Goal: Information Seeking & Learning: Learn about a topic

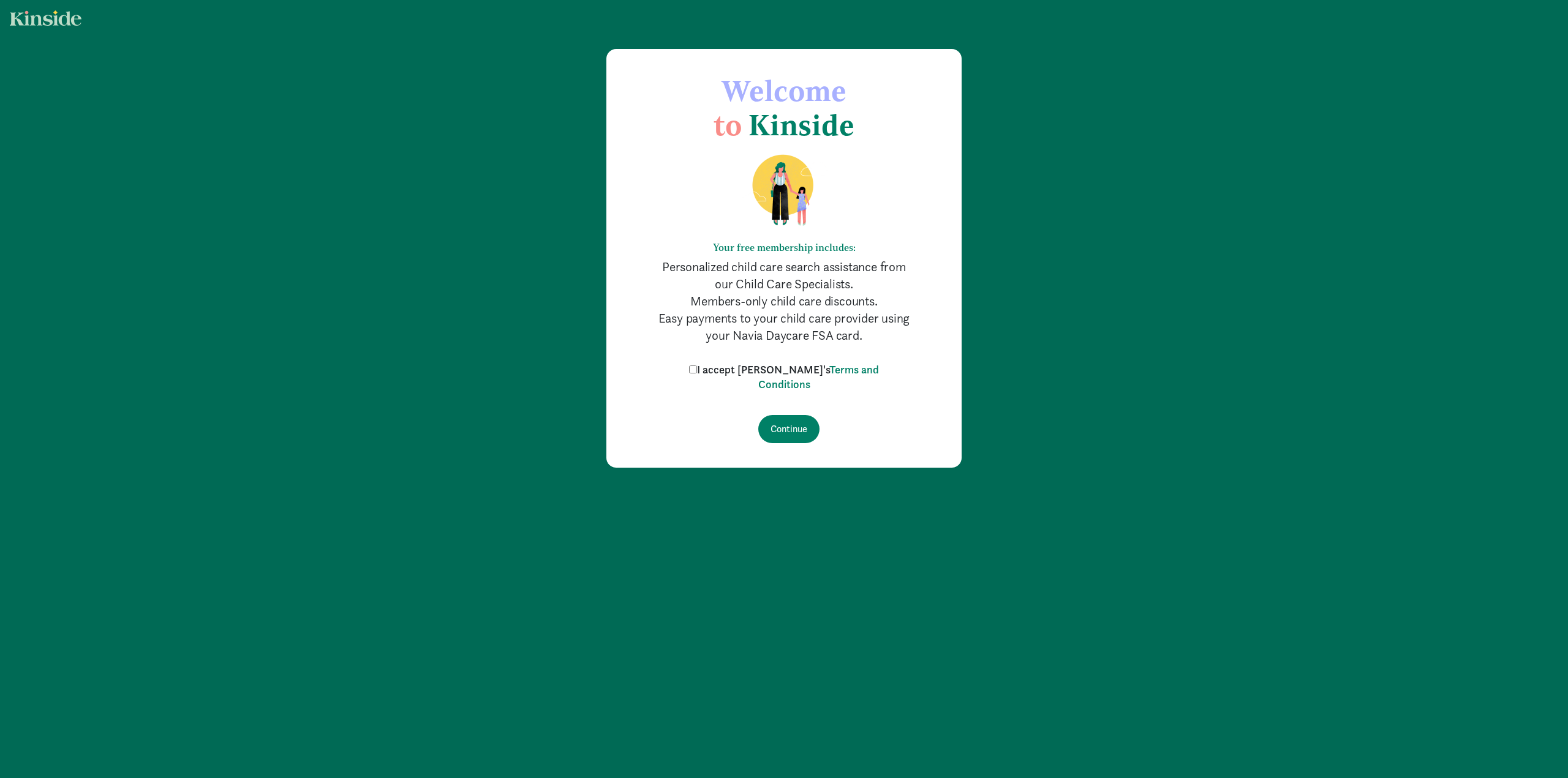
click at [722, 375] on label "I accept Kinside's Terms and Conditions" at bounding box center [784, 377] width 196 height 29
click at [697, 374] on input "I accept Kinside's Terms and Conditions" at bounding box center [693, 370] width 8 height 8
checkbox input "true"
click at [793, 422] on input "Continue" at bounding box center [789, 429] width 62 height 28
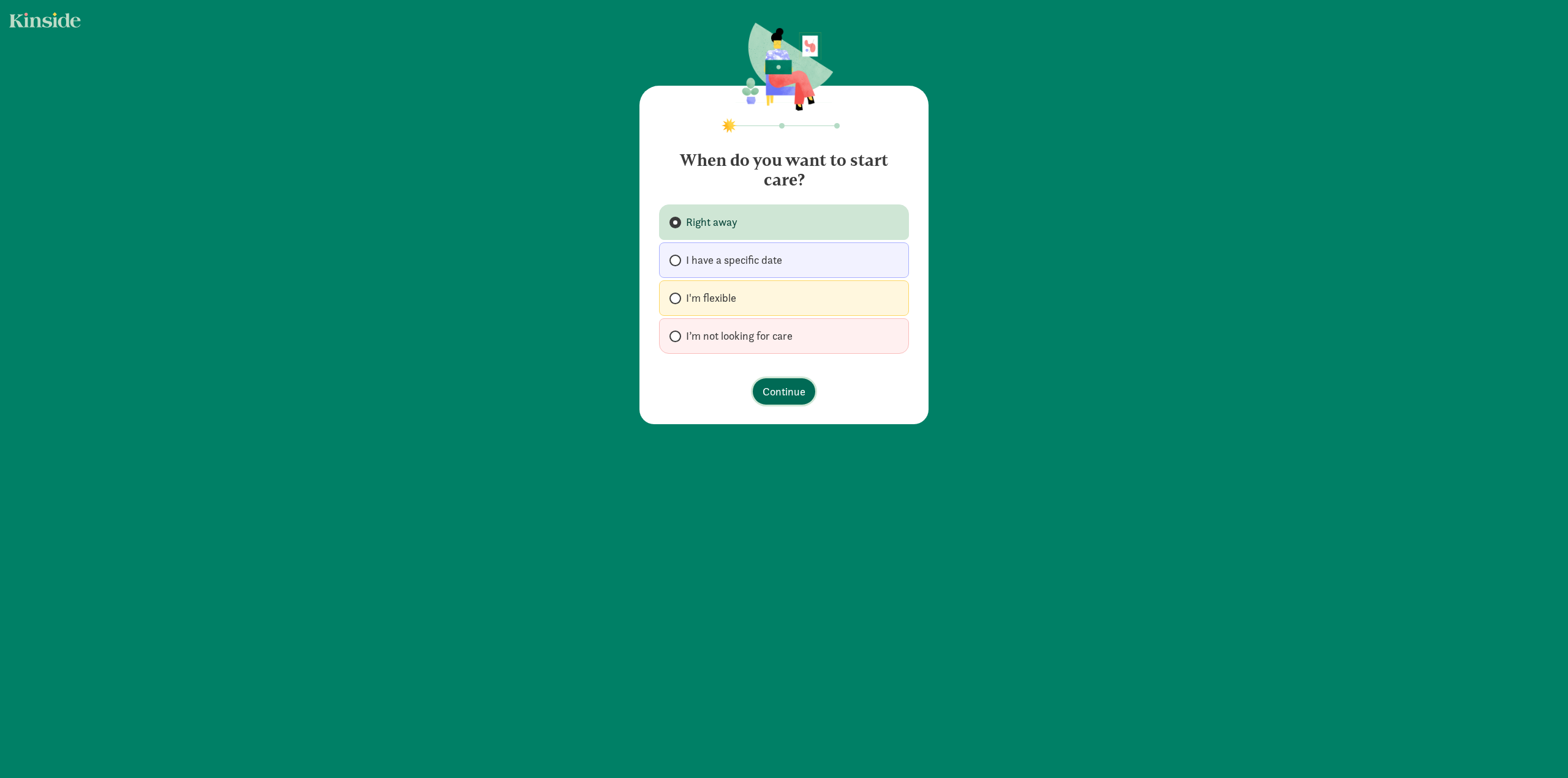
click at [796, 390] on span "Continue" at bounding box center [784, 391] width 43 height 17
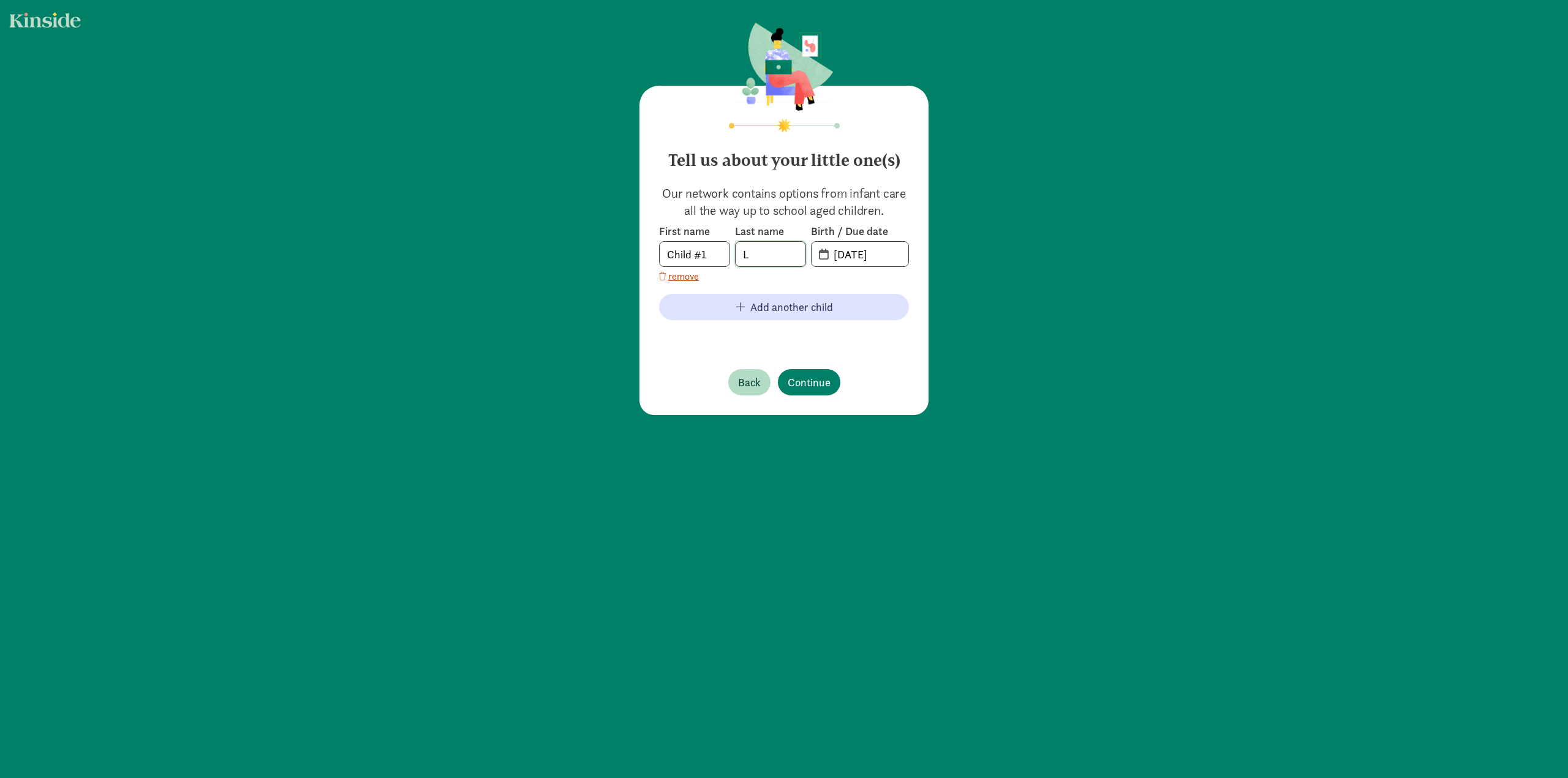
click at [778, 254] on body "Tell us about your little one(s) Our network contains options from infant care …" at bounding box center [784, 389] width 1568 height 778
click at [875, 256] on input "09-10-2025" at bounding box center [867, 253] width 82 height 24
click at [835, 256] on input "09-10-2025" at bounding box center [867, 253] width 82 height 24
drag, startPoint x: 842, startPoint y: 255, endPoint x: 831, endPoint y: 256, distance: 11.0
click at [831, 256] on input "09-10-2025" at bounding box center [867, 253] width 82 height 24
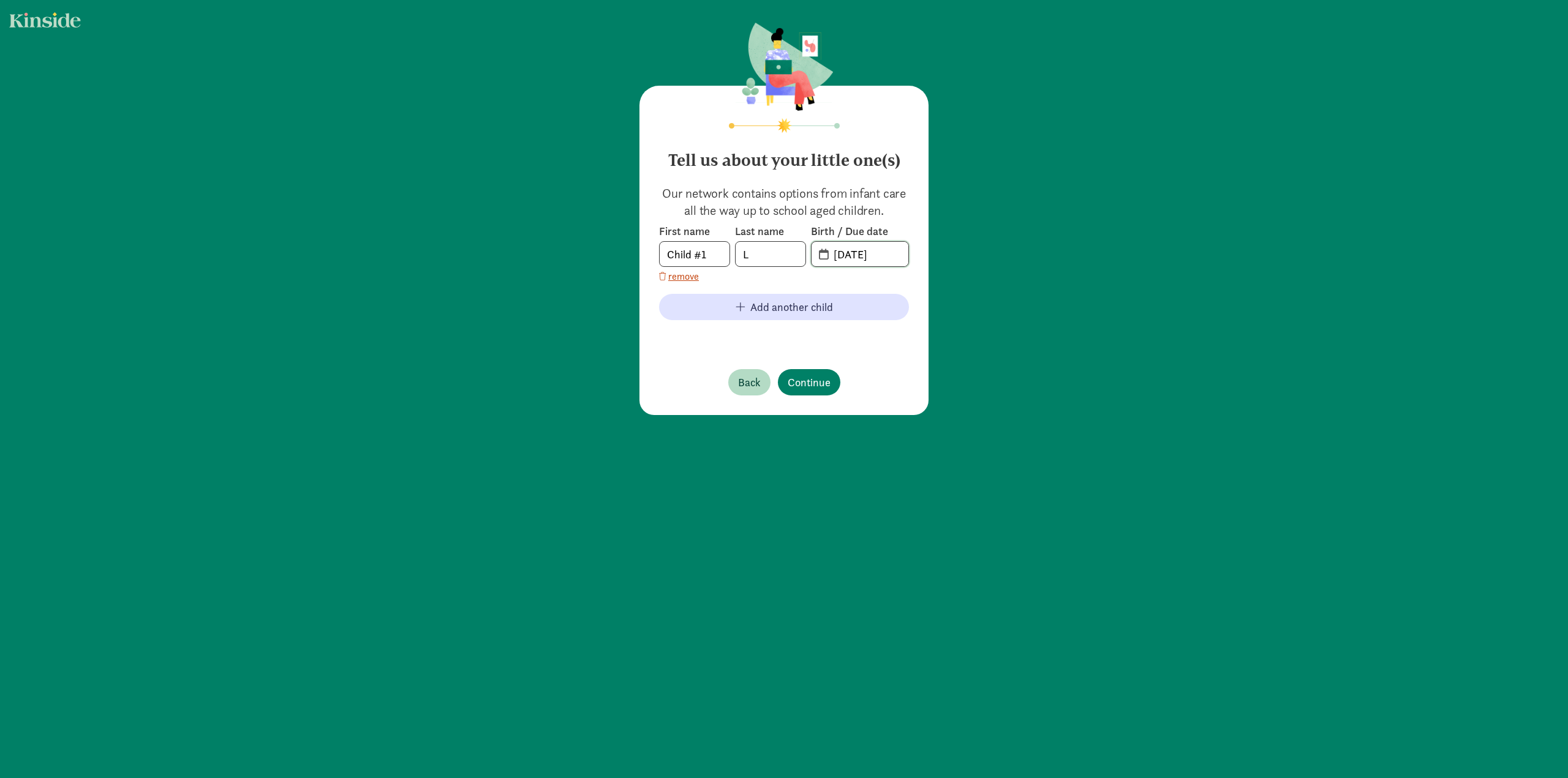
type input "11-13-2022"
click at [1102, 436] on div "Tell us about your little one(s) Our network contains options from infant care …" at bounding box center [784, 219] width 1568 height 439
click at [799, 386] on span "Continue" at bounding box center [809, 382] width 43 height 17
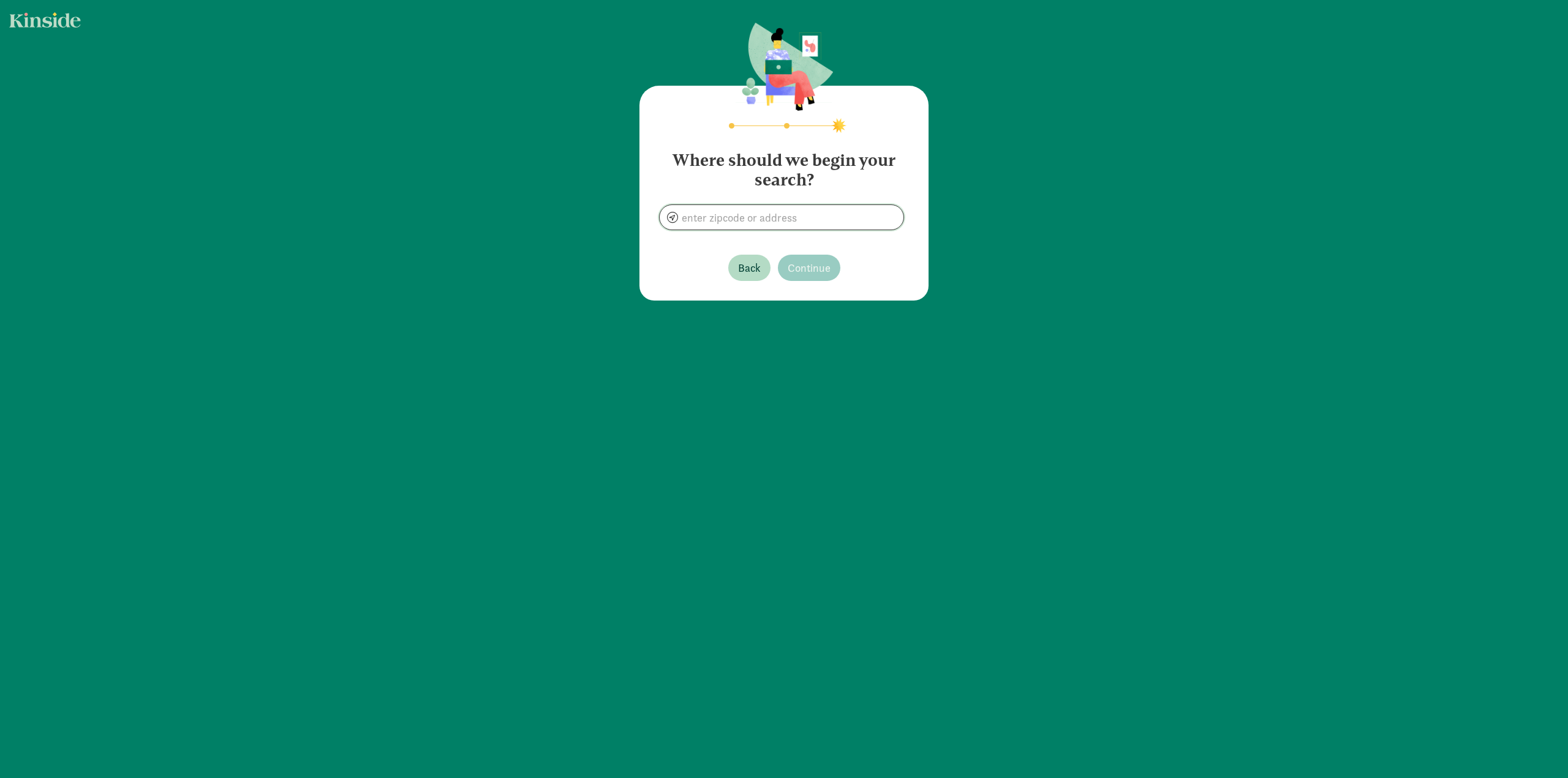
click at [789, 221] on input at bounding box center [781, 217] width 244 height 24
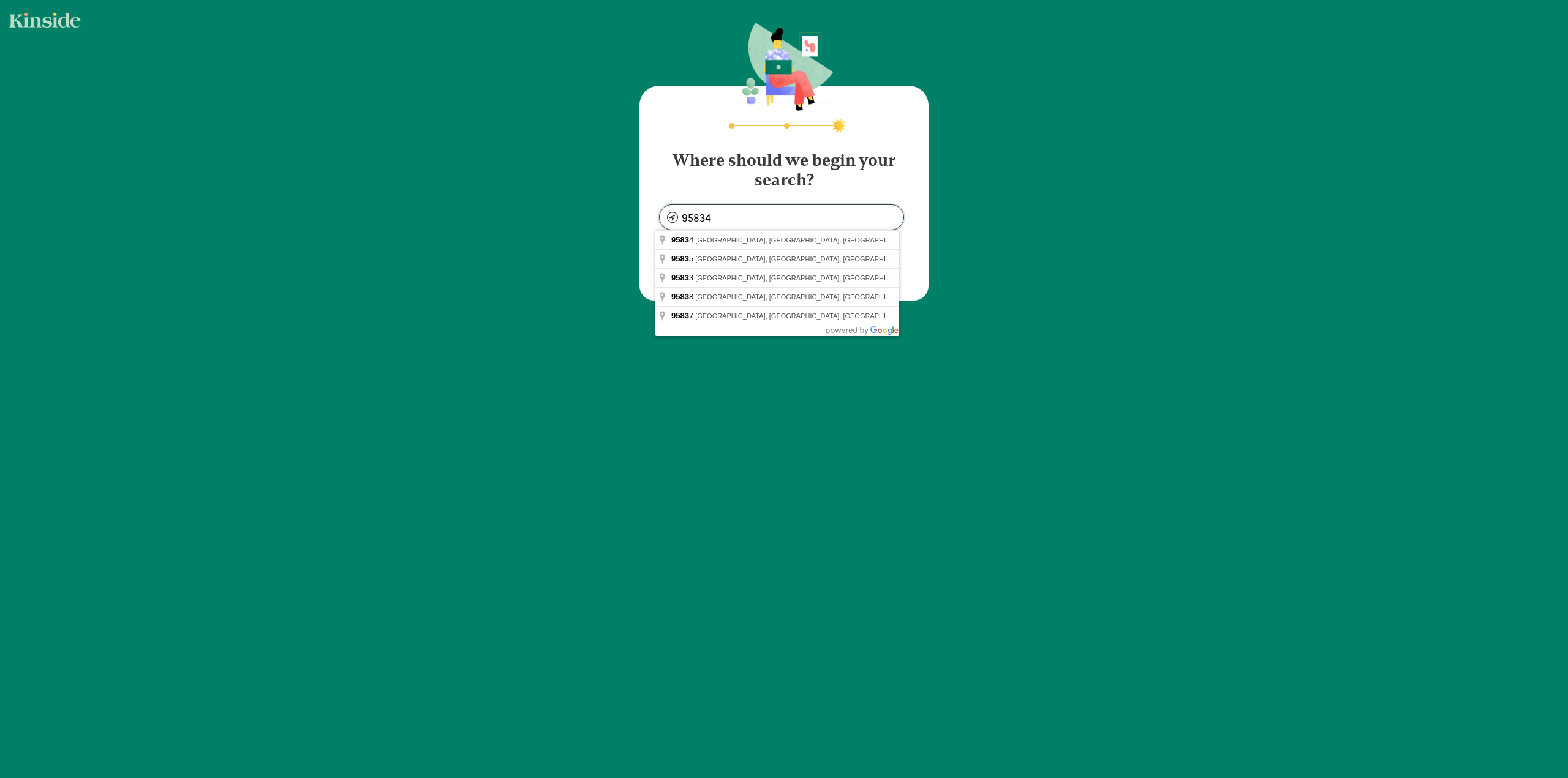
type input "Sacramento, CA 95834, USA"
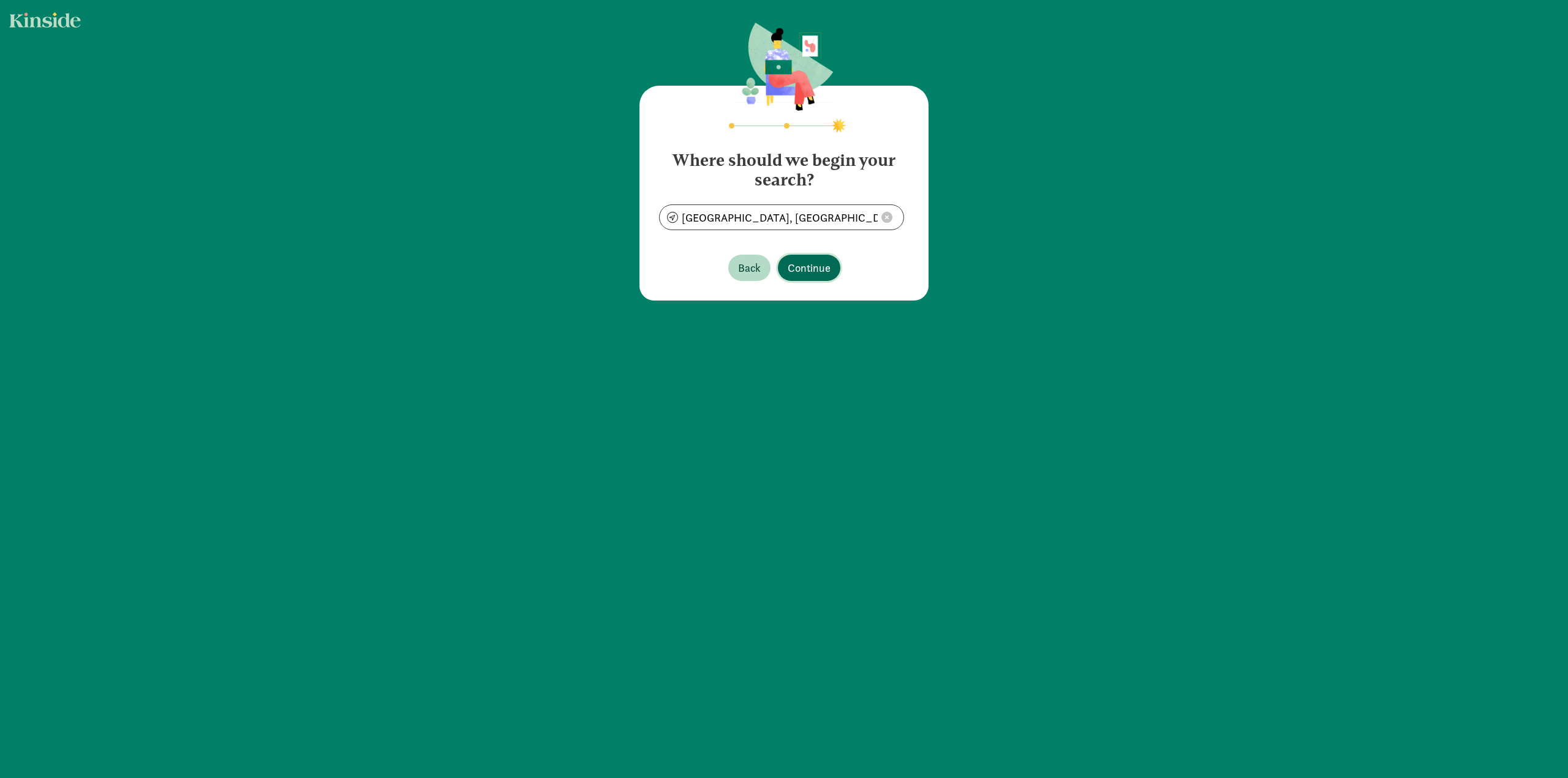
click at [822, 264] on span "Continue" at bounding box center [809, 267] width 43 height 17
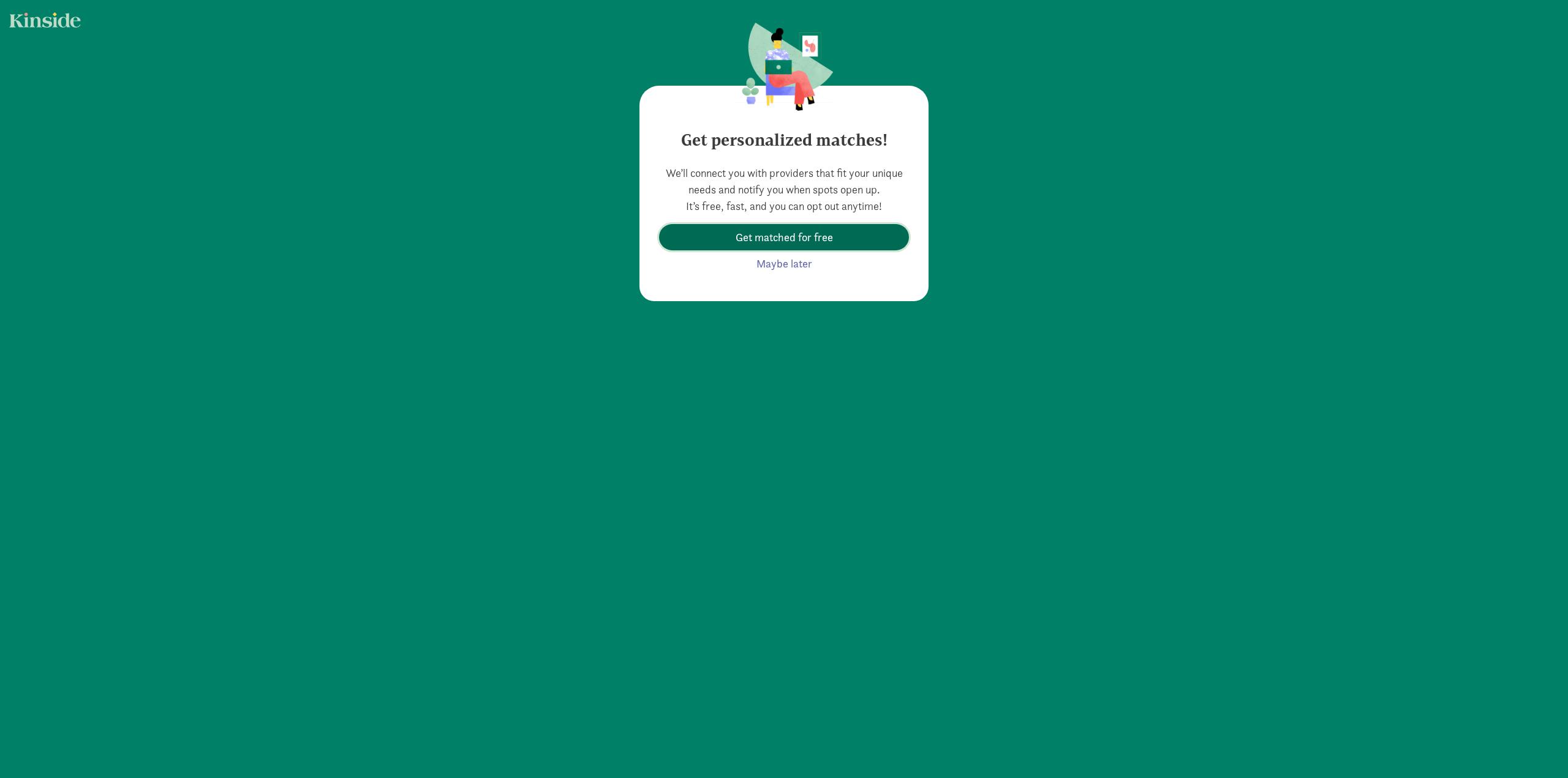
click at [798, 237] on span "Get matched for free" at bounding box center [783, 237] width 97 height 17
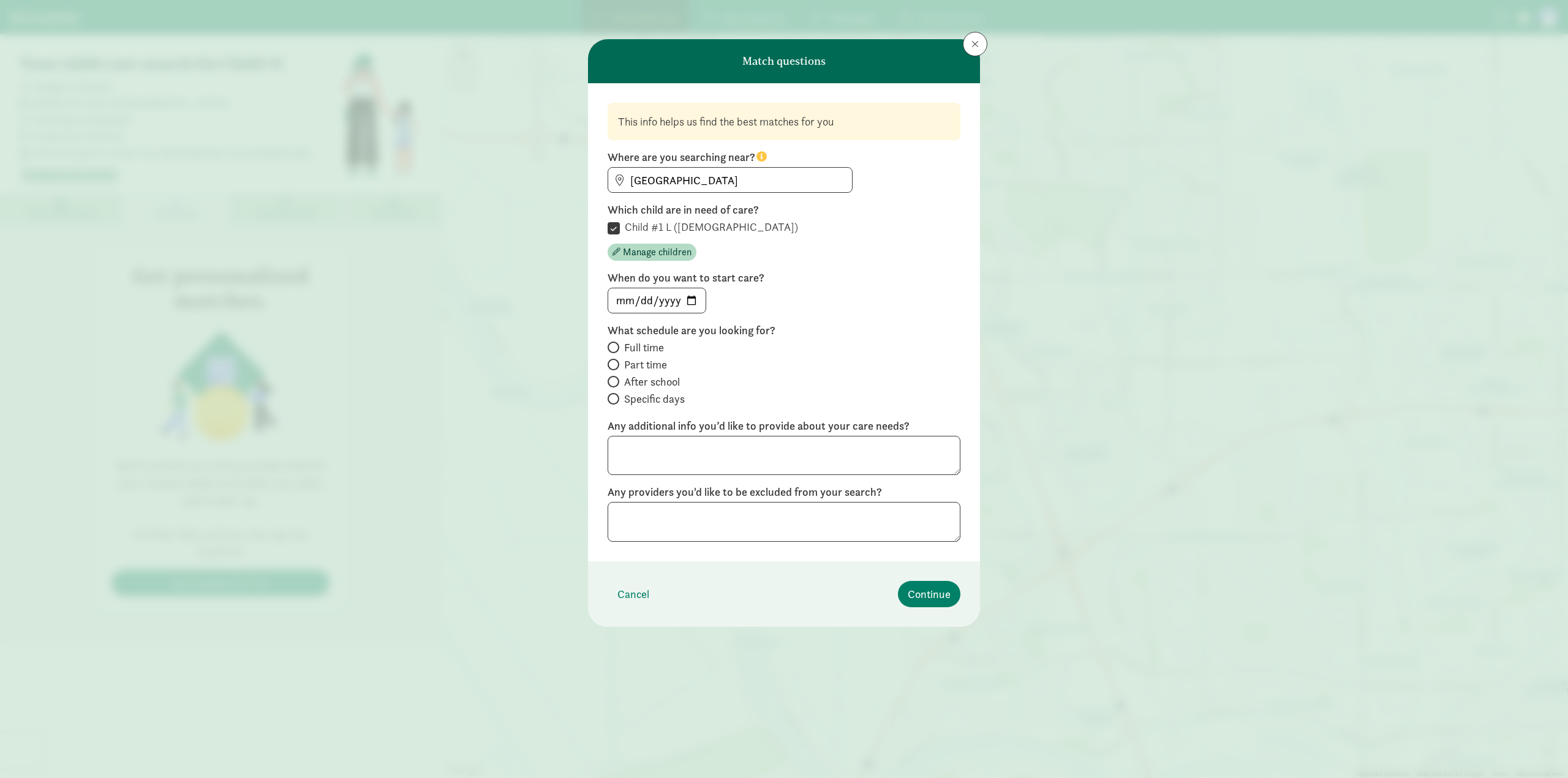
click at [650, 347] on span "Full time" at bounding box center [644, 347] width 40 height 15
click at [616, 347] on input "Full time" at bounding box center [612, 347] width 8 height 8
radio input "true"
click at [943, 601] on span "Continue" at bounding box center [929, 594] width 43 height 17
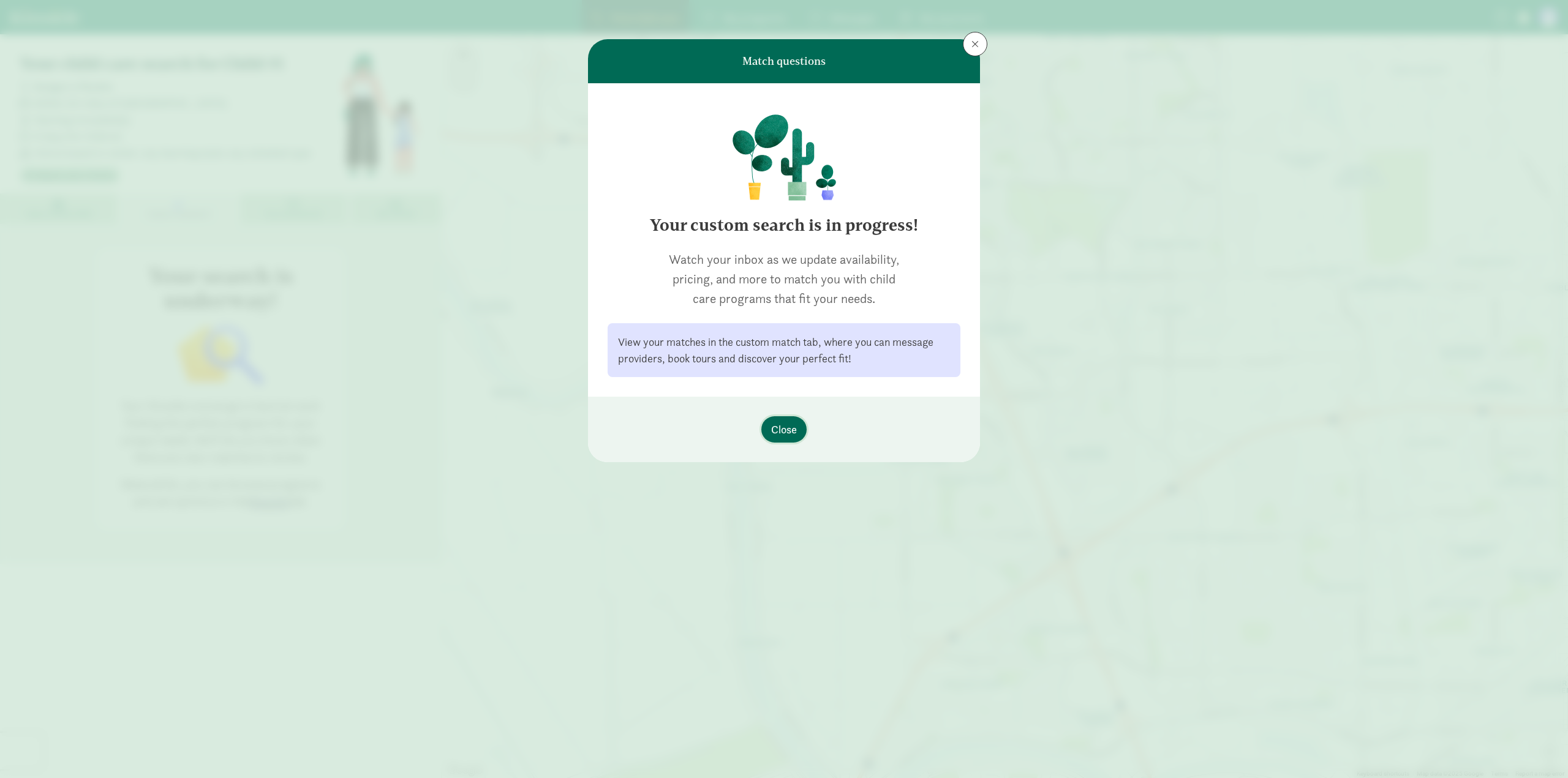
click at [789, 422] on span "Close" at bounding box center [784, 429] width 25 height 17
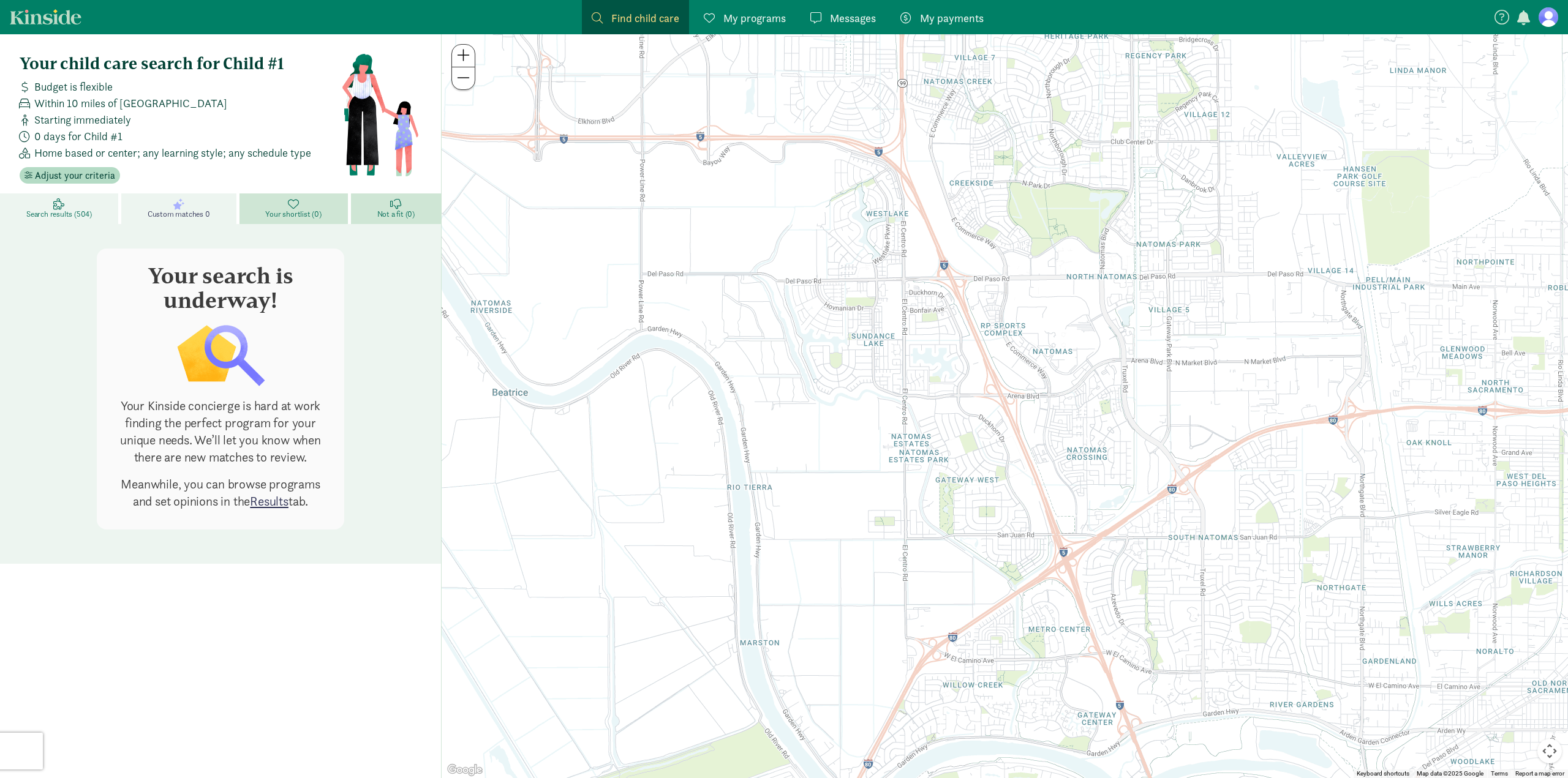
click at [97, 215] on link "Search results (504)" at bounding box center [61, 208] width 121 height 30
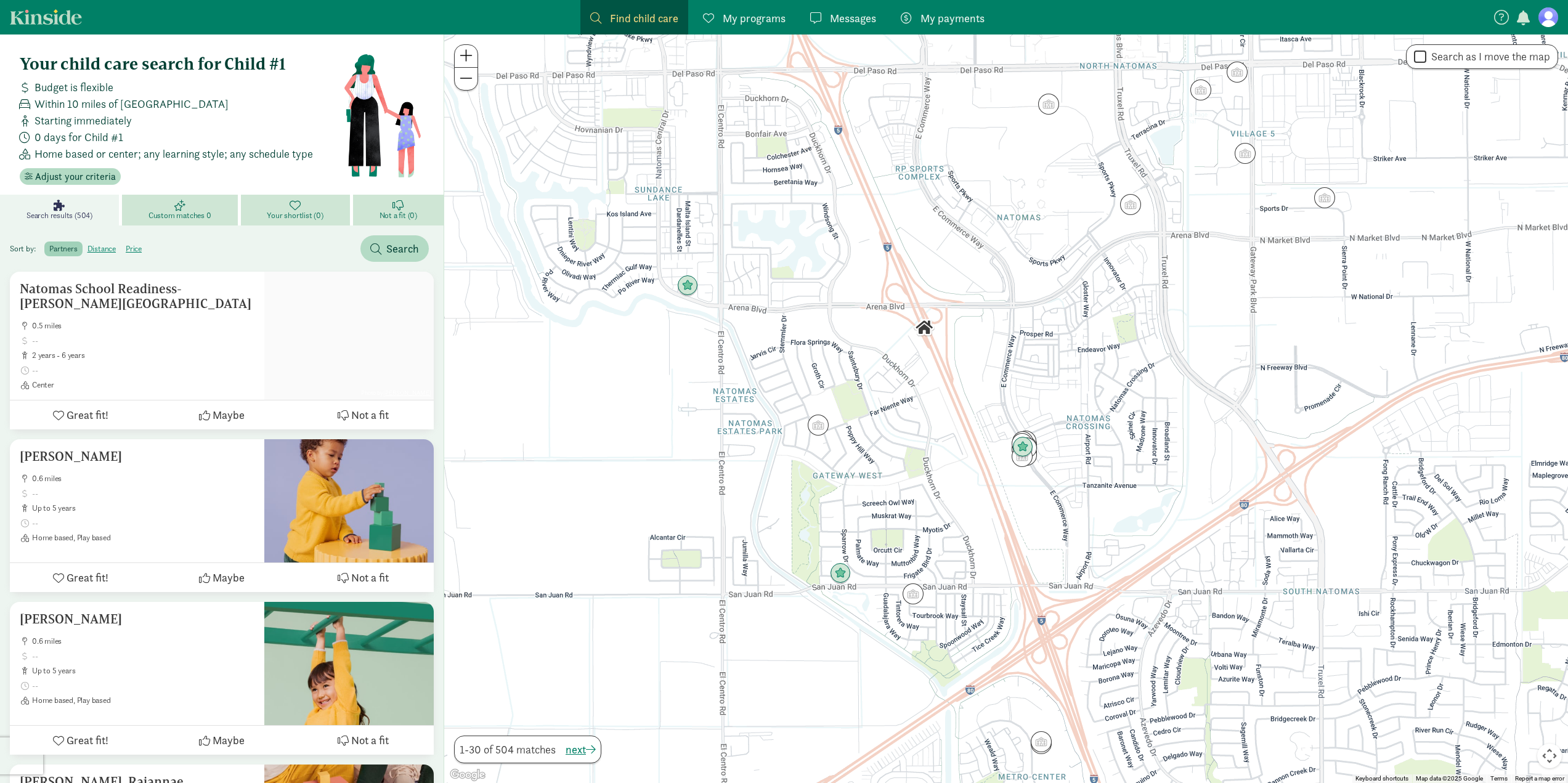
click at [735, 16] on span "My programs" at bounding box center [754, 18] width 63 height 17
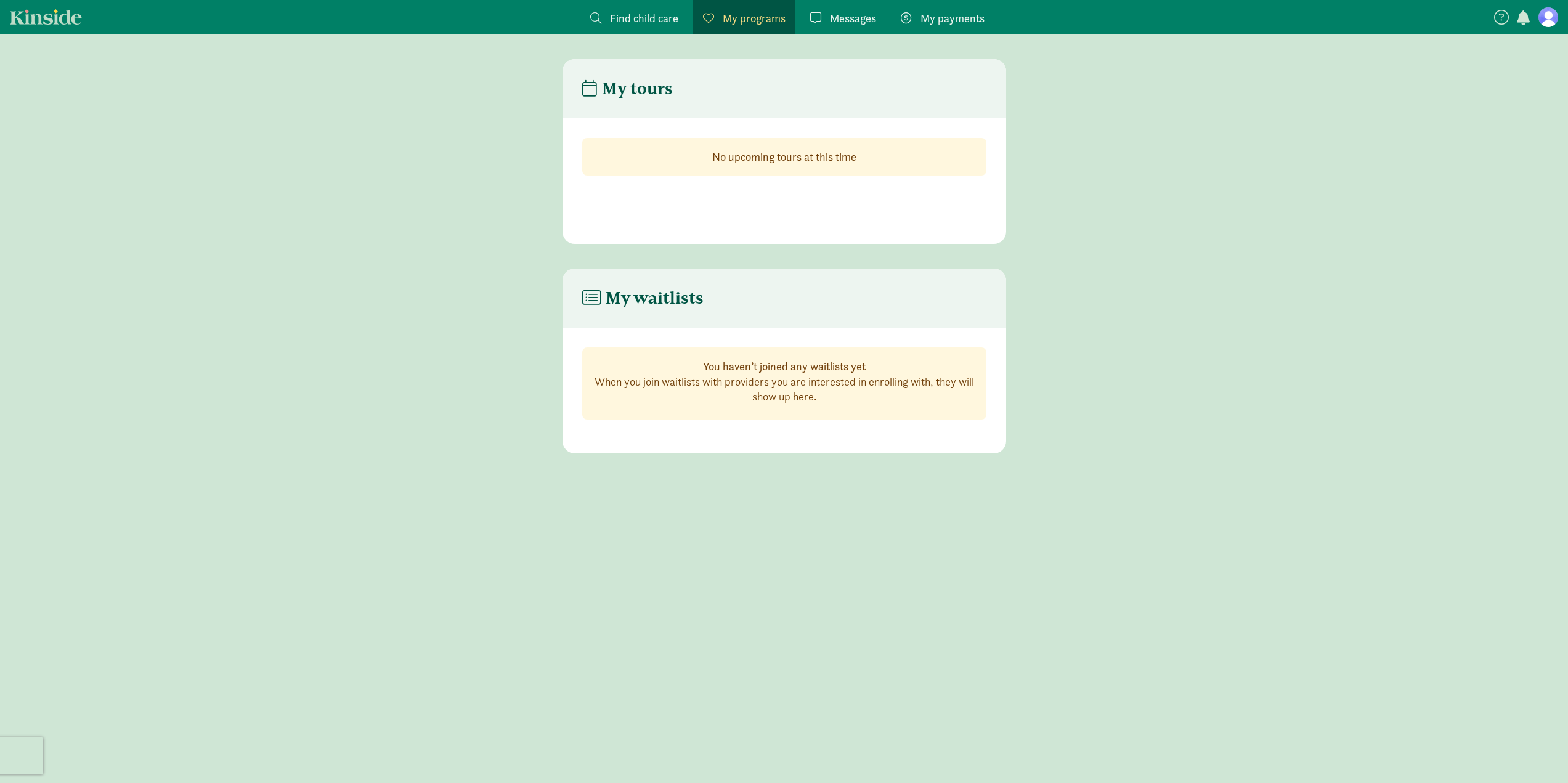
click at [648, 18] on span "Find child care" at bounding box center [643, 18] width 68 height 17
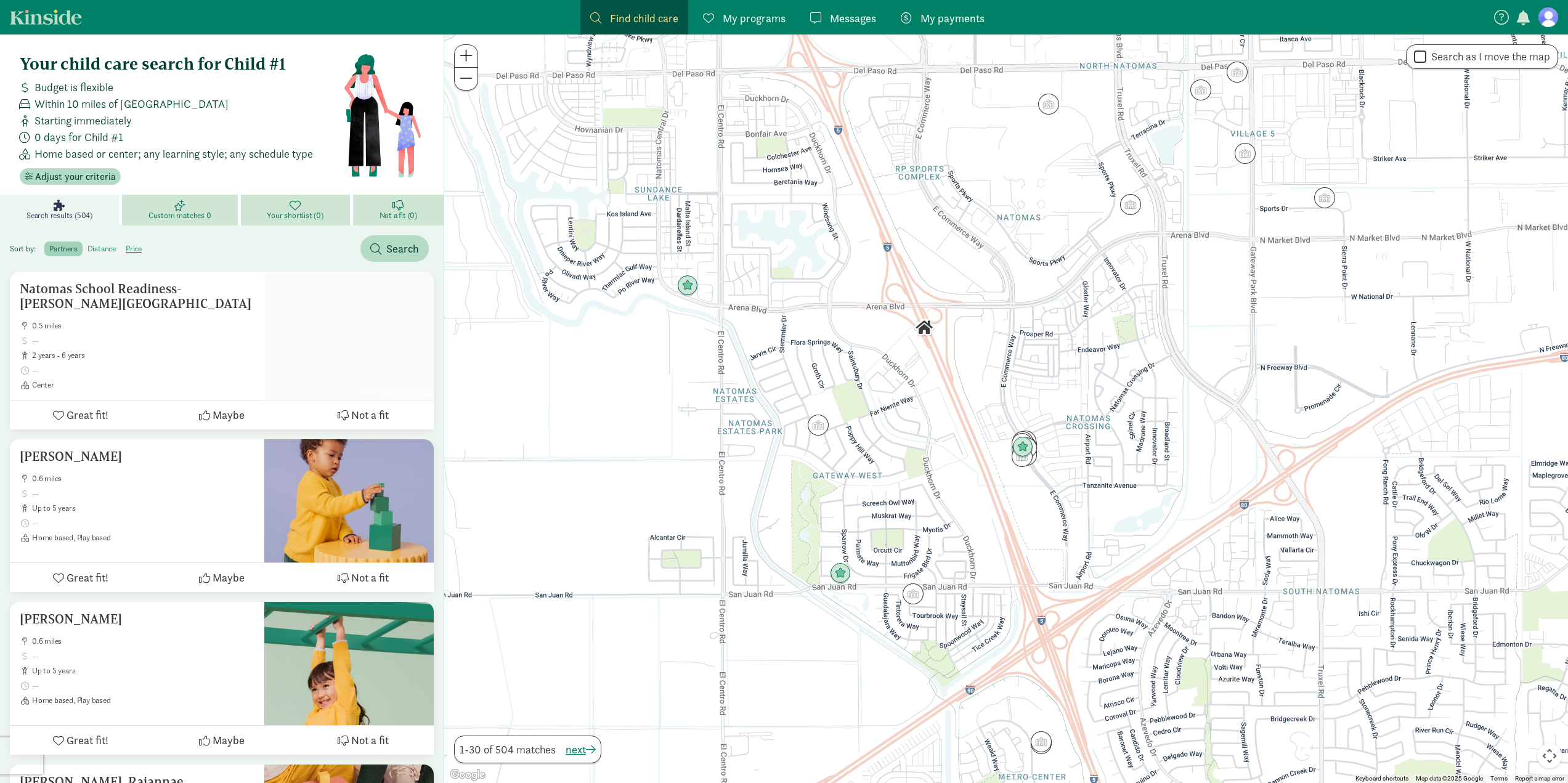
click at [111, 247] on label "distance" at bounding box center [101, 248] width 38 height 15
click at [88, 244] on input "distance" at bounding box center [88, 244] width 0 height 0
click at [70, 248] on label "partners" at bounding box center [63, 248] width 37 height 15
click at [49, 244] on input "partners" at bounding box center [49, 244] width 0 height 0
click at [87, 176] on span "Adjust your criteria" at bounding box center [76, 176] width 81 height 15
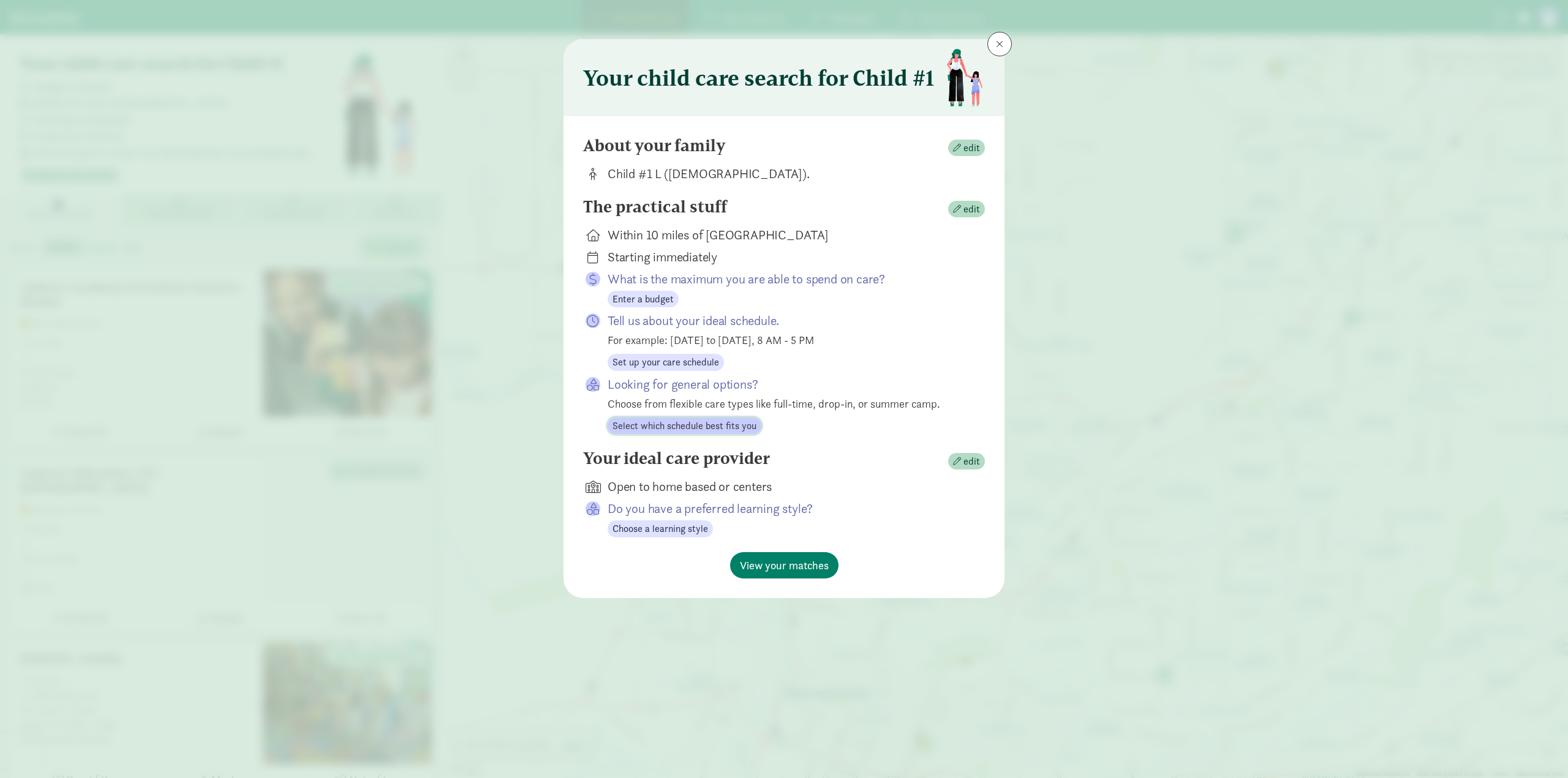
click at [688, 432] on span "Select which schedule best fits you" at bounding box center [684, 426] width 144 height 15
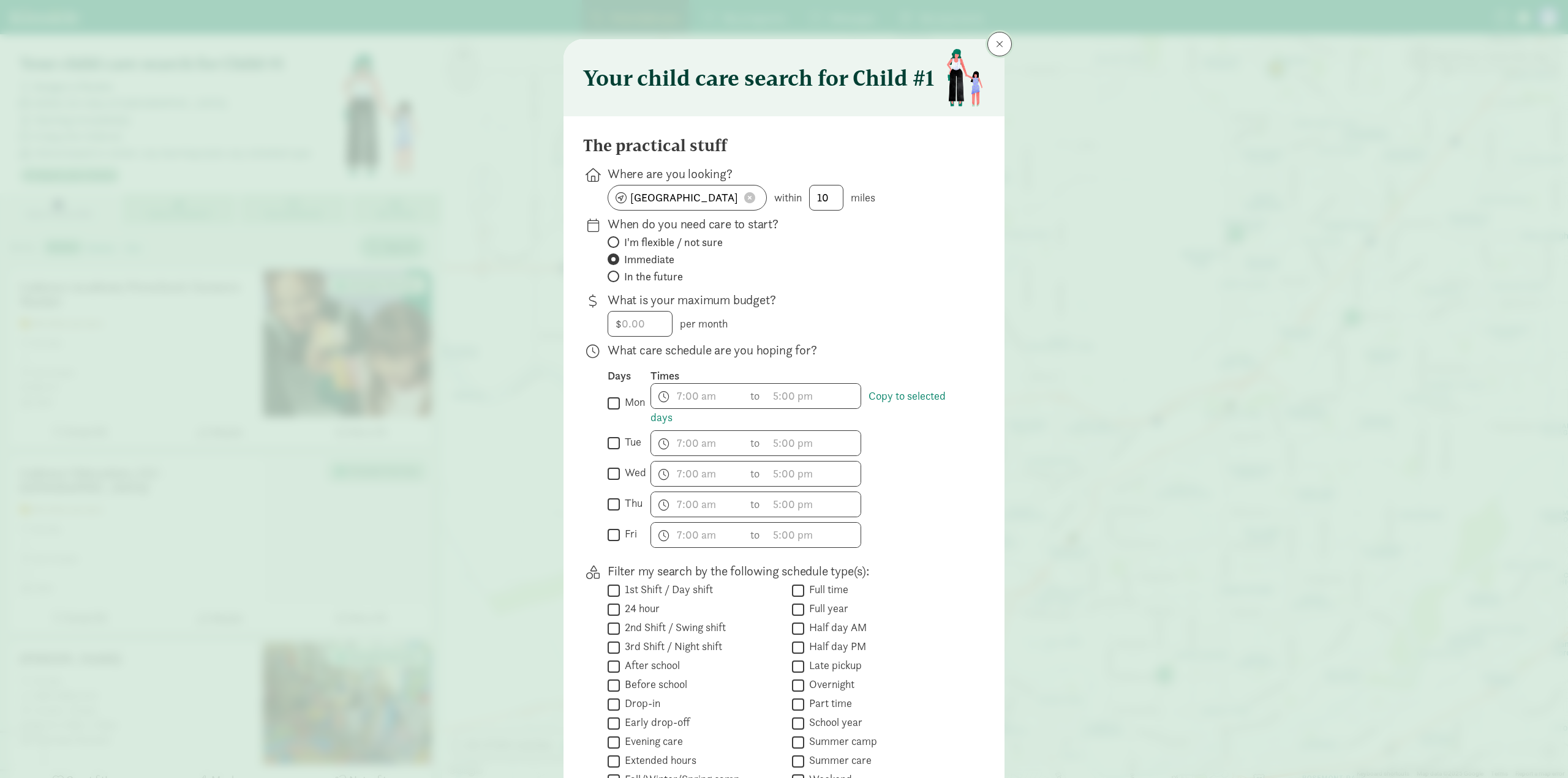
click at [997, 45] on span at bounding box center [999, 44] width 8 height 10
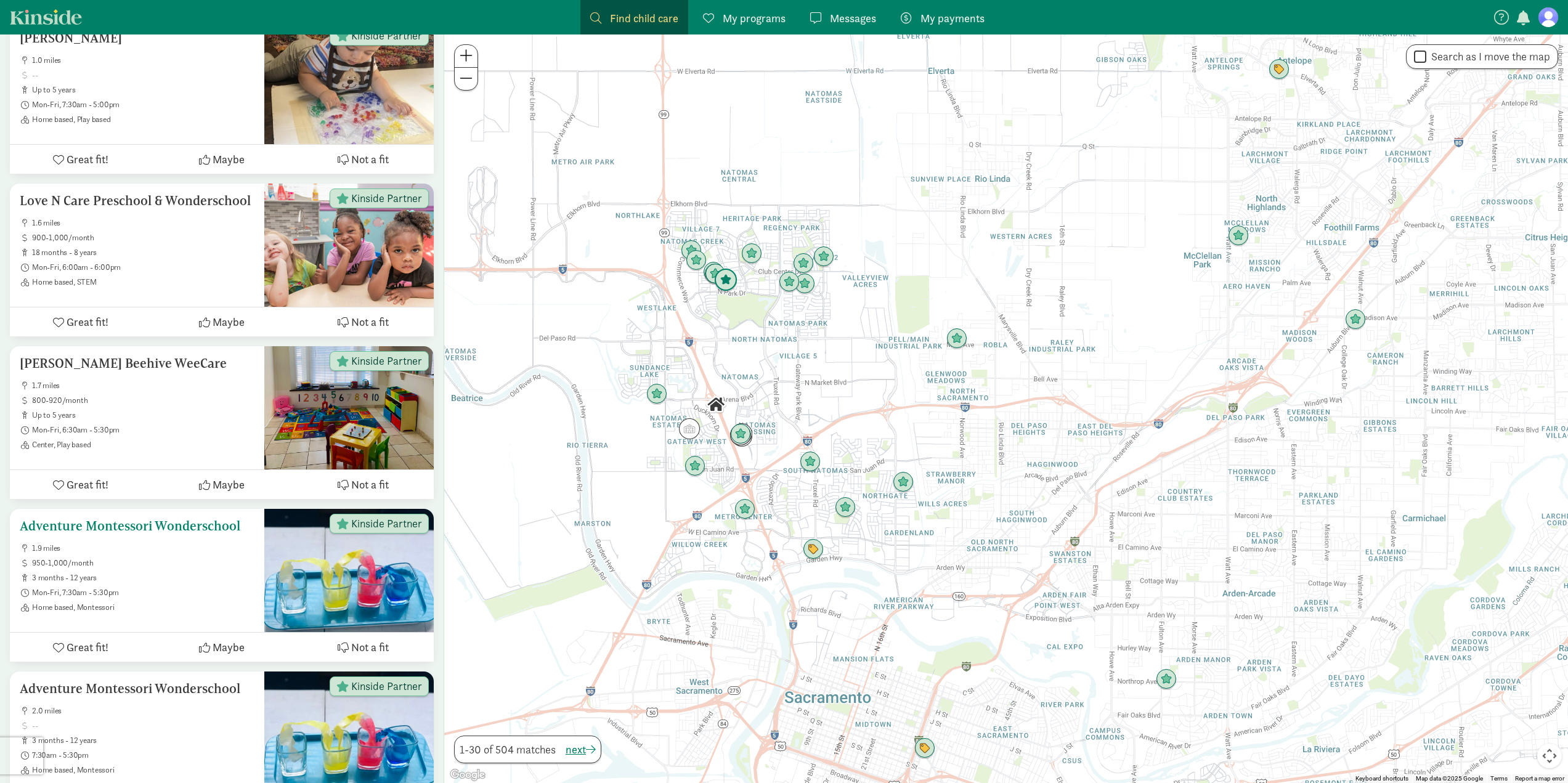
scroll to position [1787, 0]
click at [216, 518] on h5 "Adventure Montessori Wonderschool" at bounding box center [137, 525] width 234 height 15
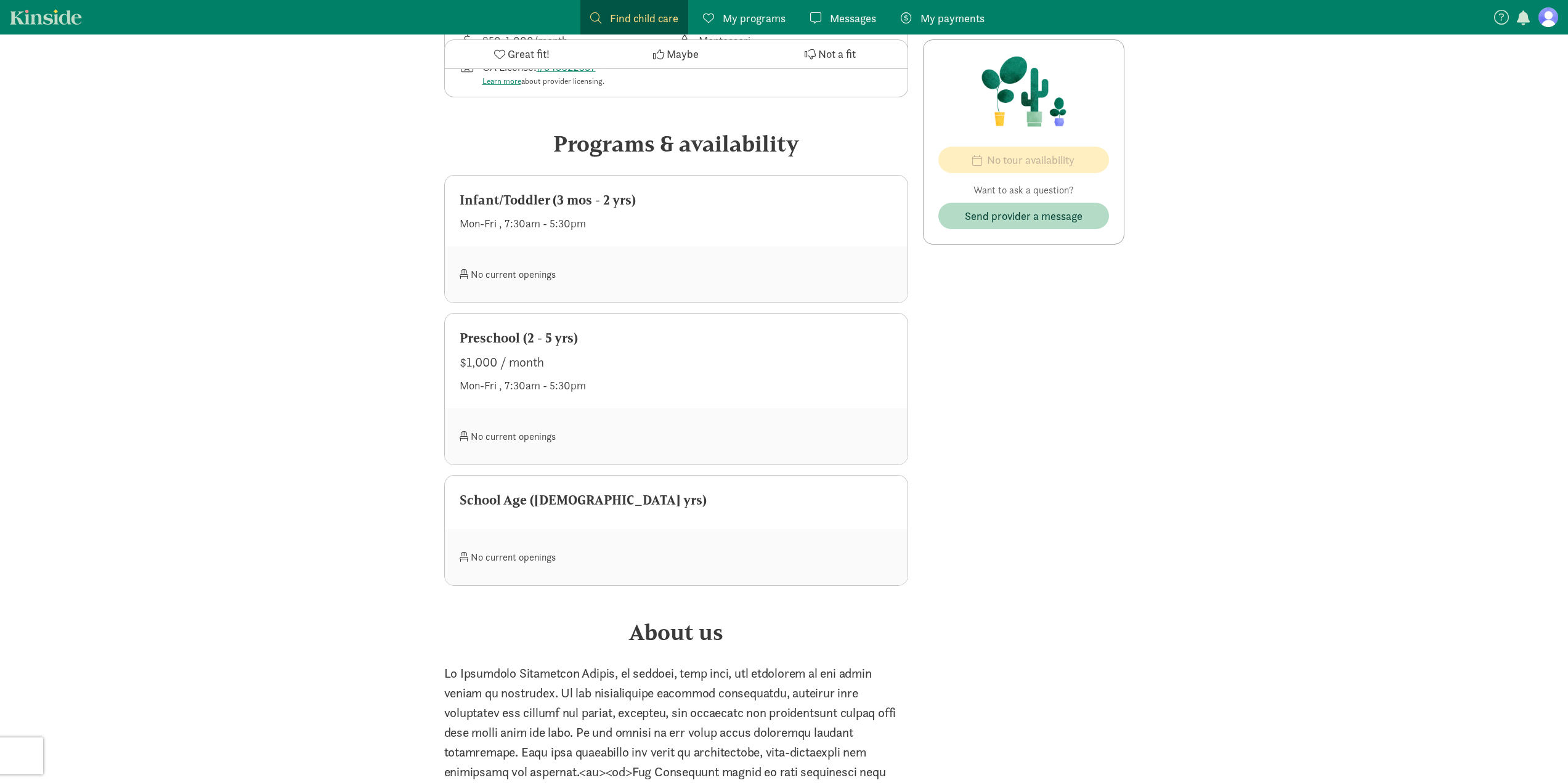
scroll to position [308, 0]
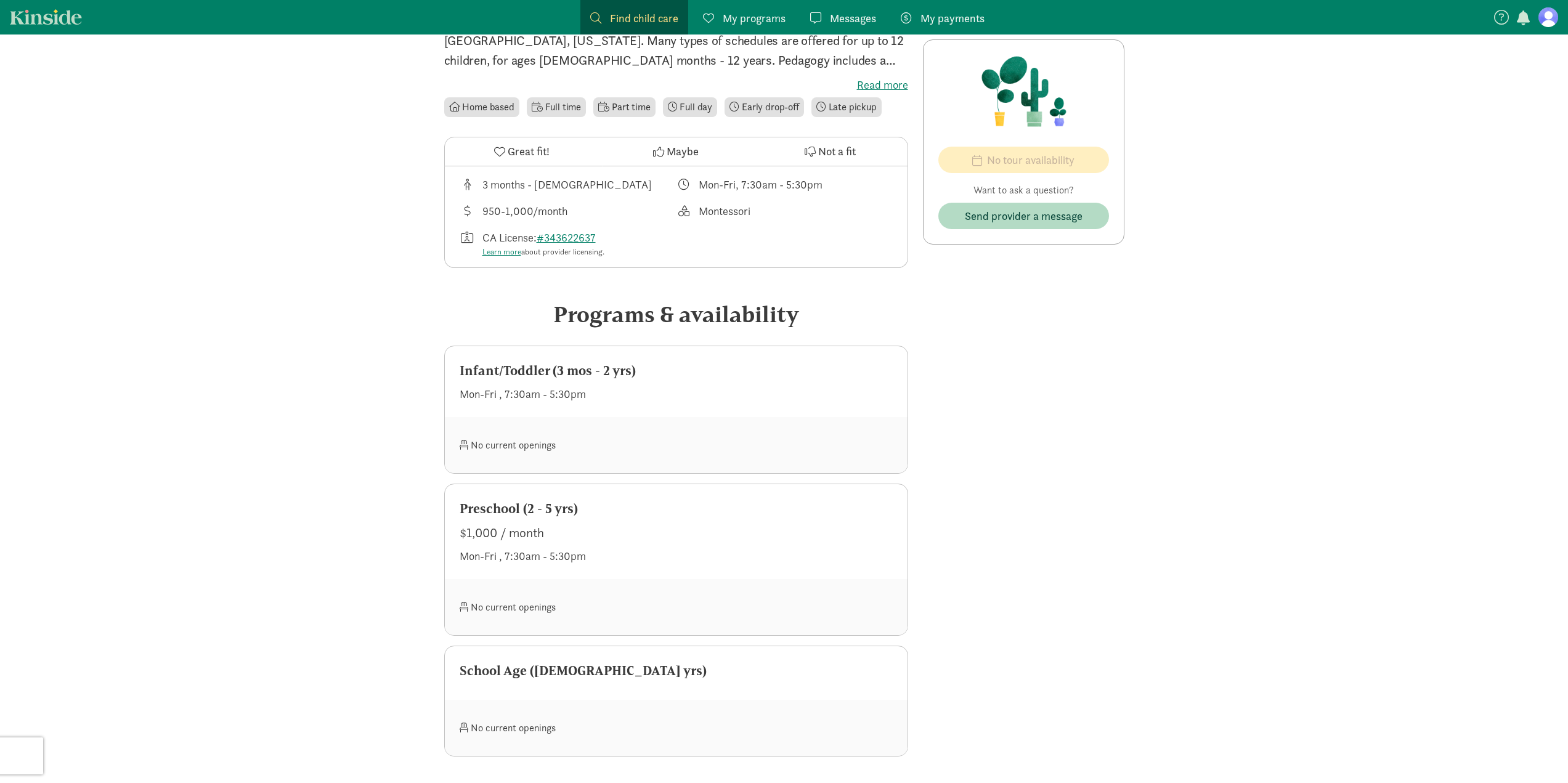
drag, startPoint x: 606, startPoint y: 503, endPoint x: 790, endPoint y: 526, distance: 185.4
click at [790, 526] on div "Preschool (2 - 5 yrs) $1,000 / month Mon-Fri , 7:30am - 5:30pm" at bounding box center [677, 532] width 463 height 95
click at [668, 623] on div "No current openings" at bounding box center [677, 607] width 463 height 56
click at [678, 614] on div at bounding box center [784, 607] width 217 height 27
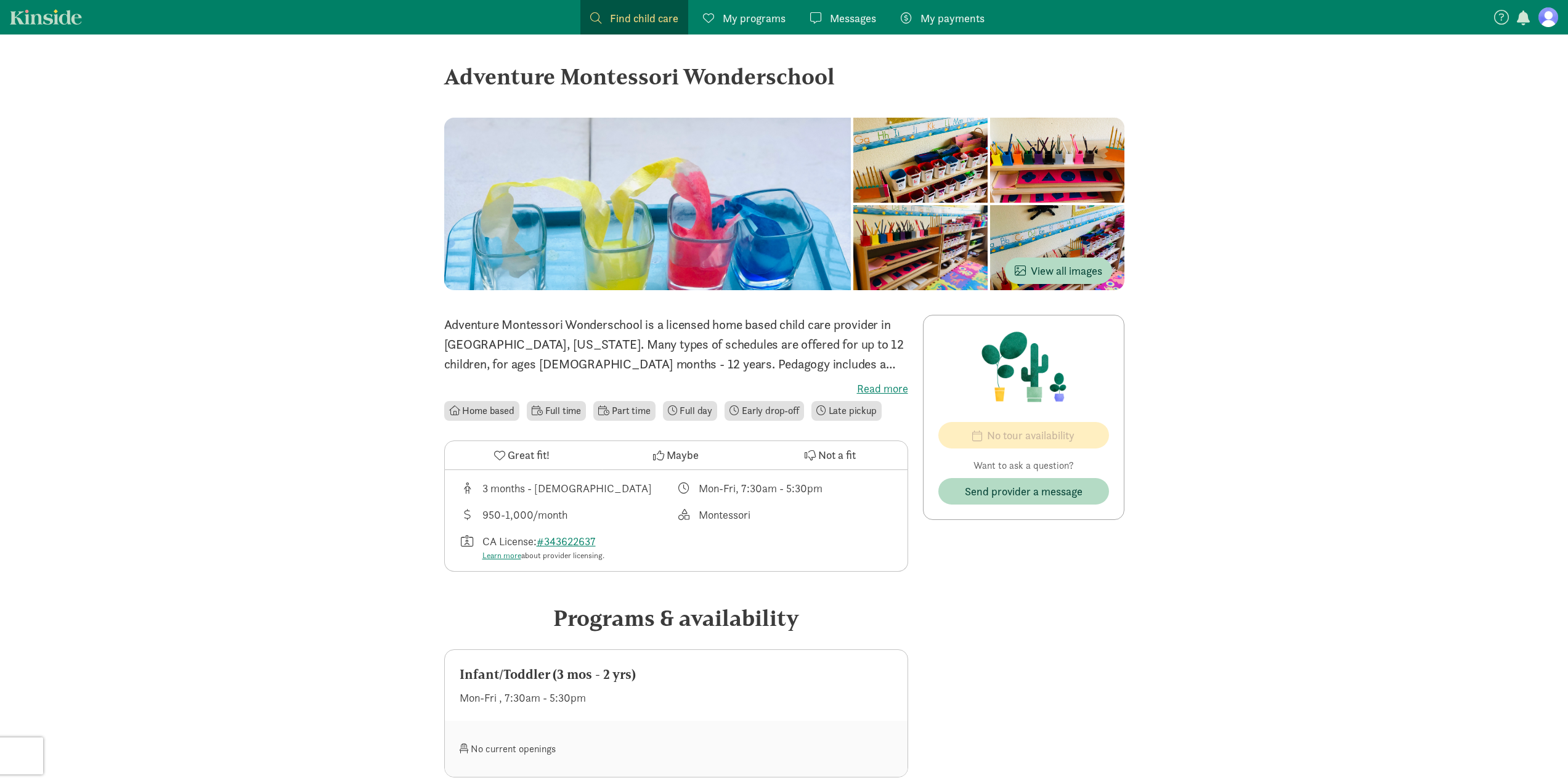
scroll to position [0, 0]
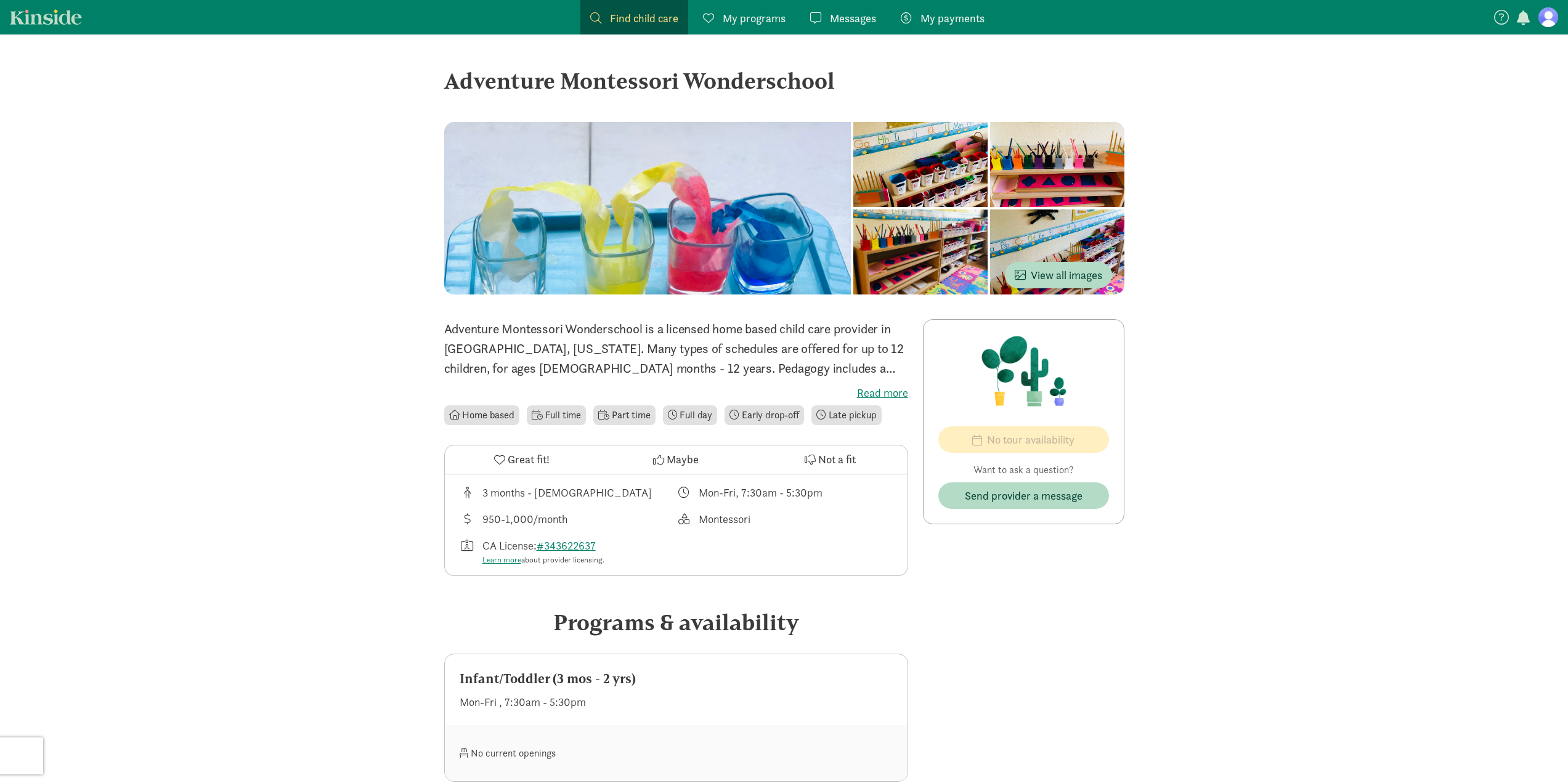
click at [903, 391] on label "Read more" at bounding box center [676, 393] width 464 height 15
click at [0, 0] on input "Read more" at bounding box center [0, 0] width 0 height 0
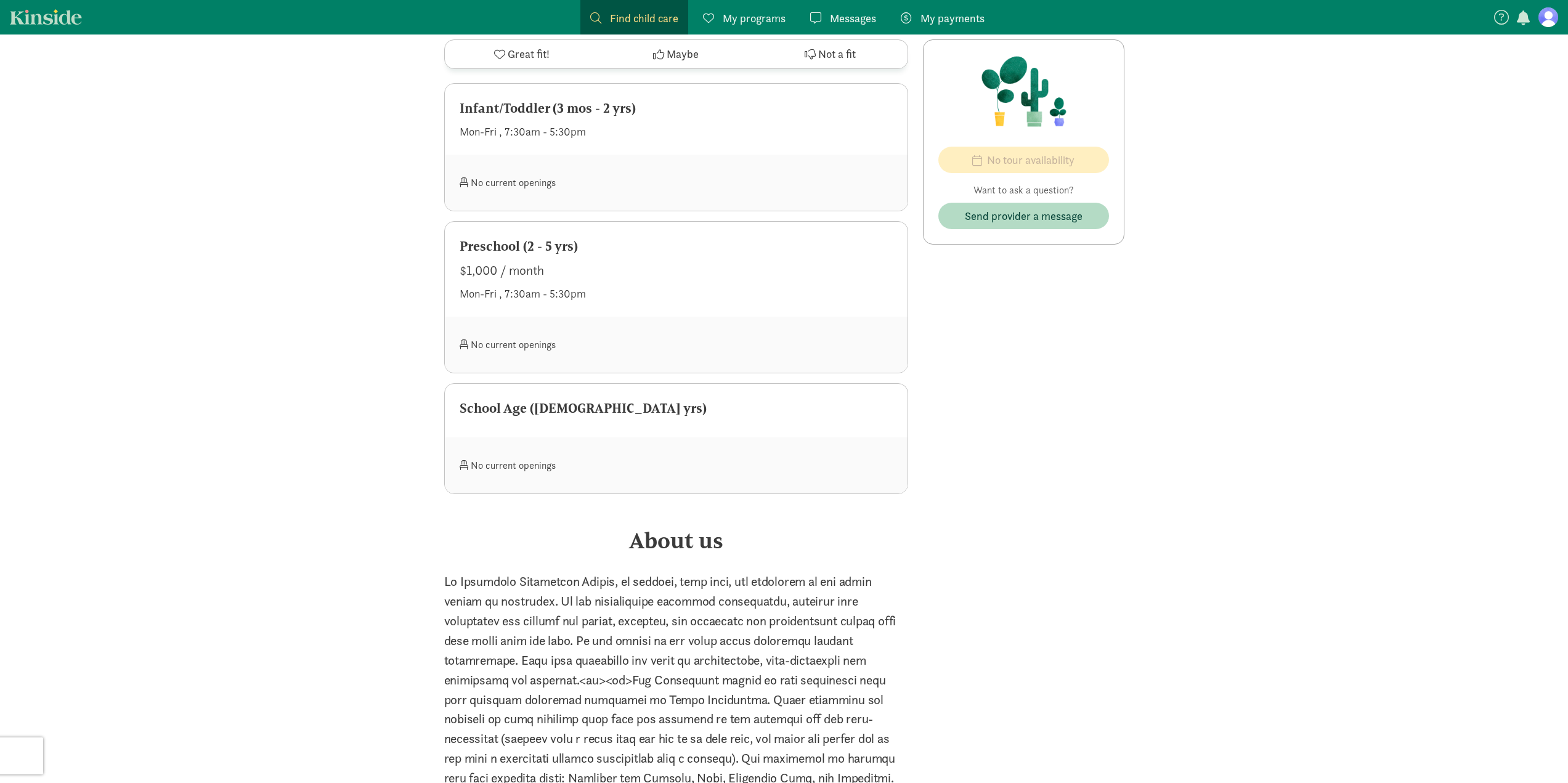
scroll to position [493, 0]
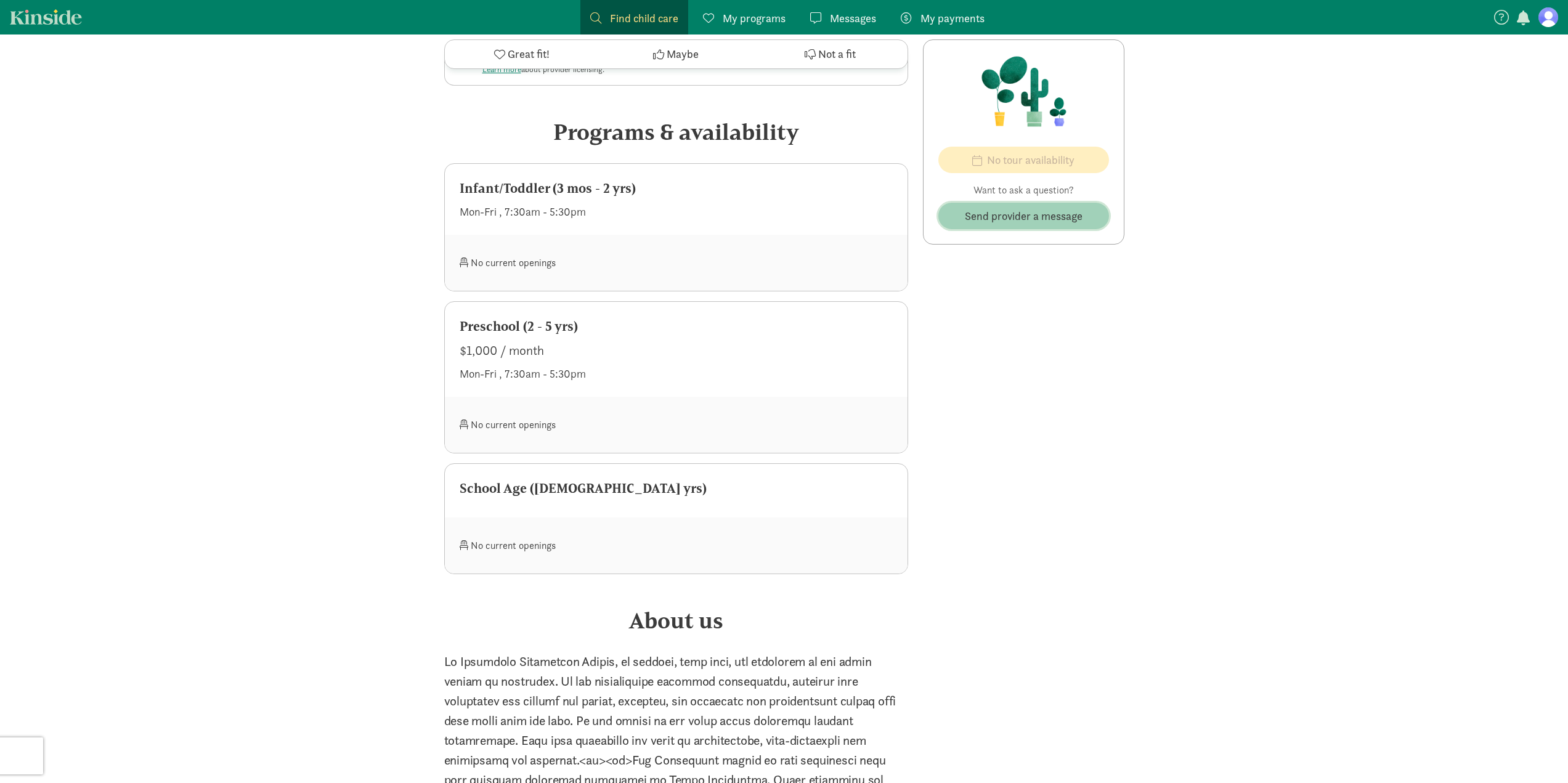
click at [1024, 222] on span "Send provider a message" at bounding box center [1023, 216] width 117 height 17
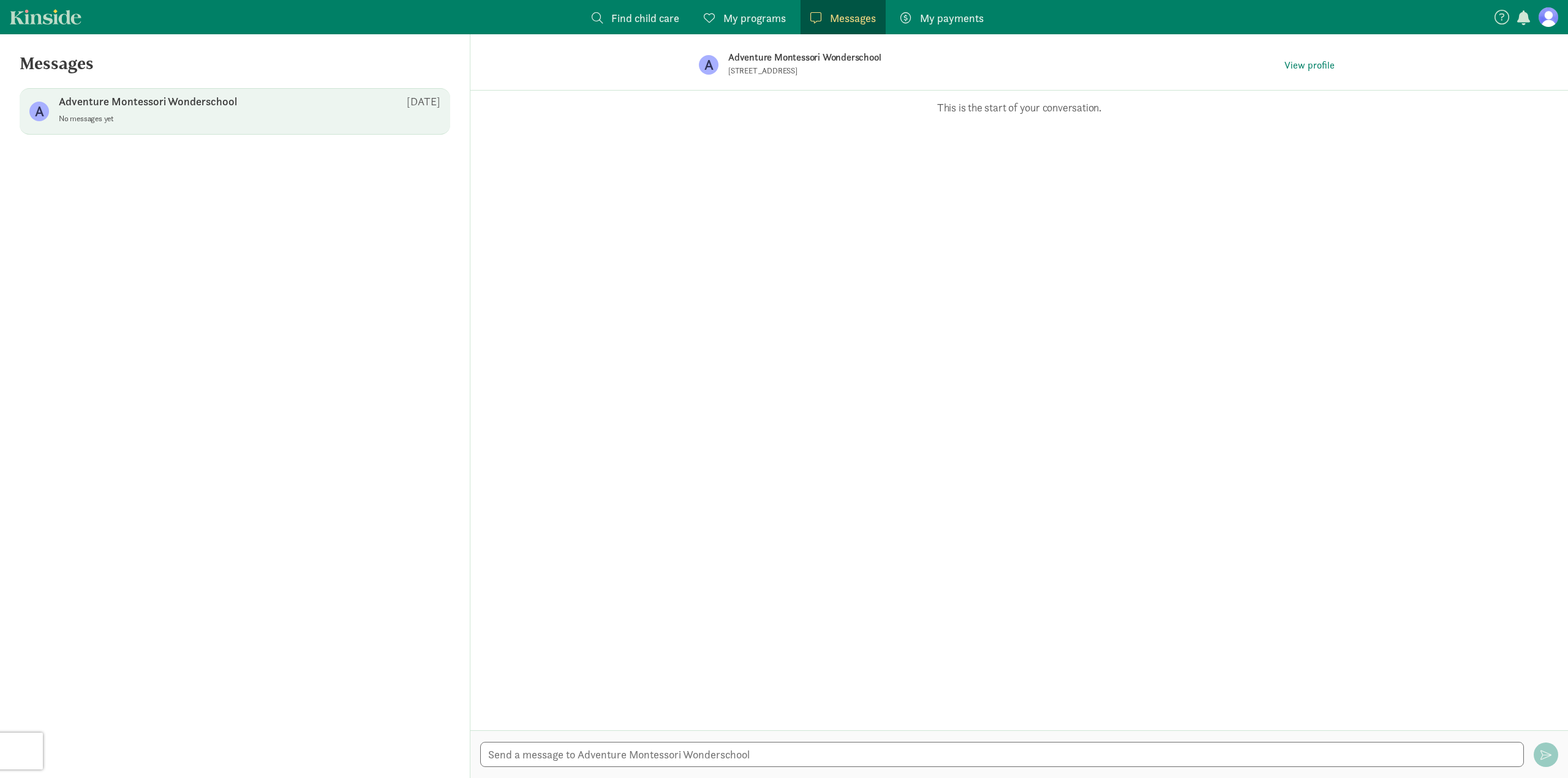
drag, startPoint x: 727, startPoint y: 71, endPoint x: 915, endPoint y: 79, distance: 188.2
click at [915, 79] on div "A Adventure Montessori Wonderschool 5211 Alderberry Way, Sacramento, CA 95835-1…" at bounding box center [1019, 65] width 679 height 62
copy p "[STREET_ADDRESS]"
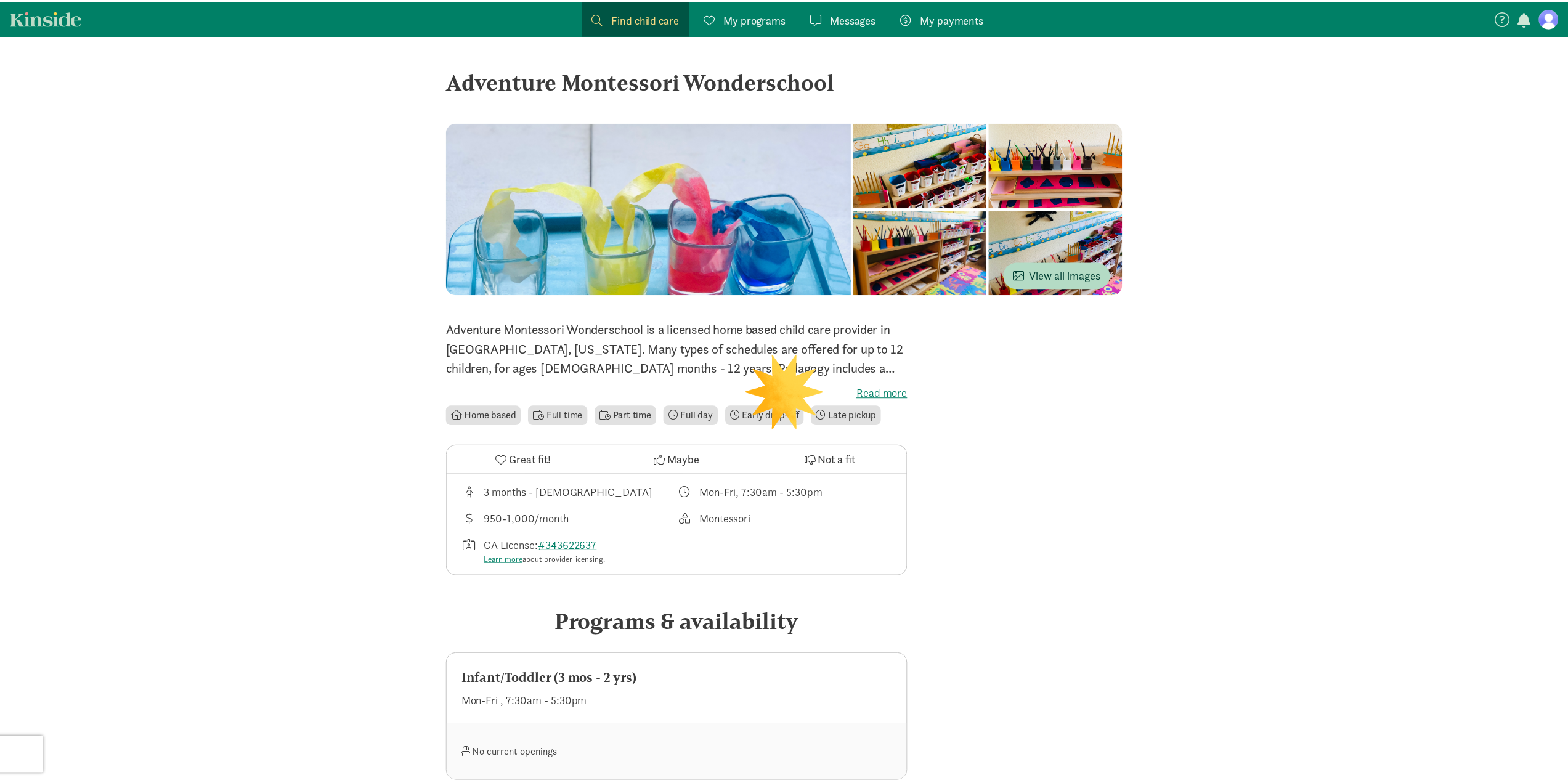
scroll to position [493, 0]
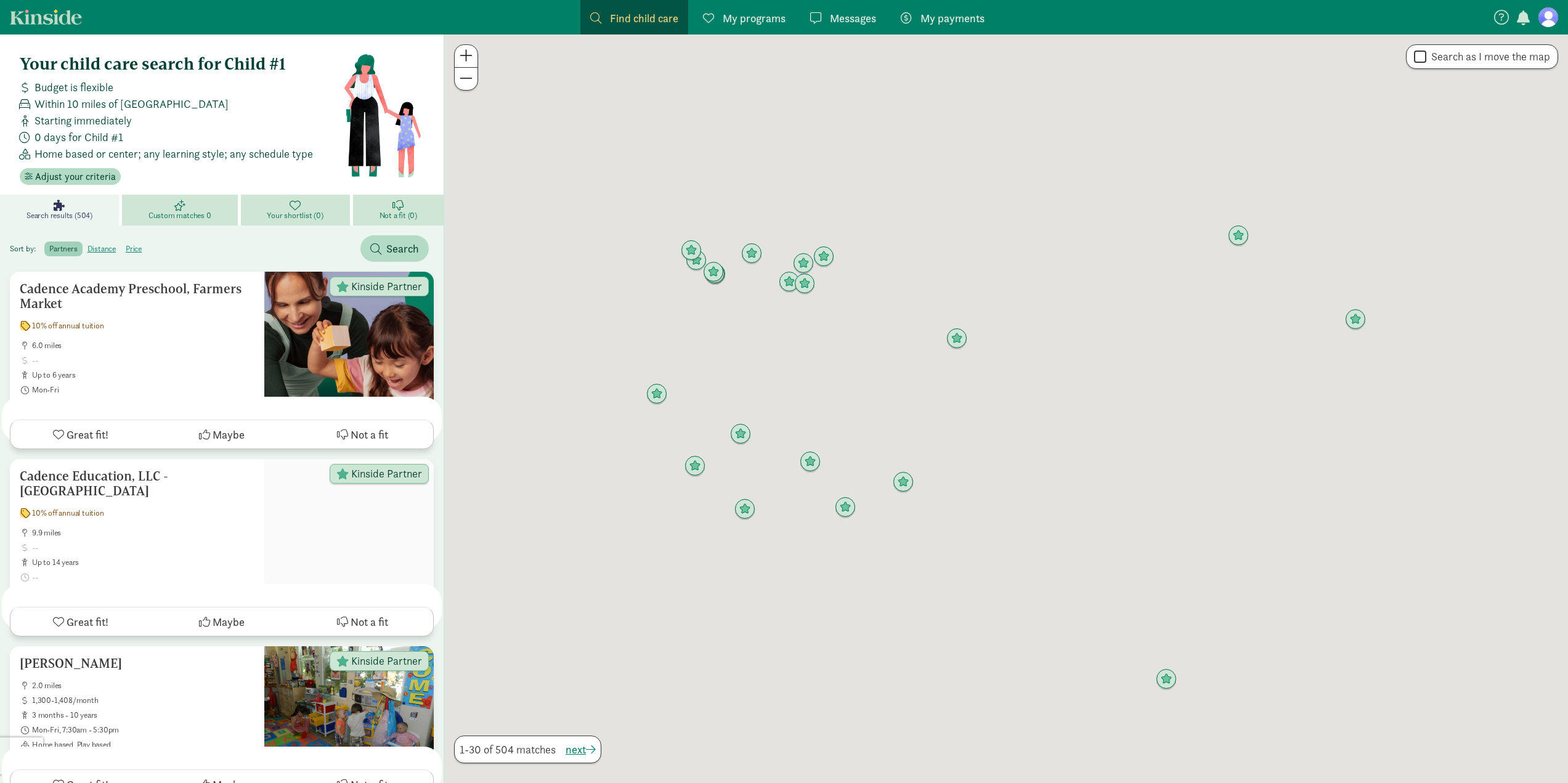
scroll to position [1787, 0]
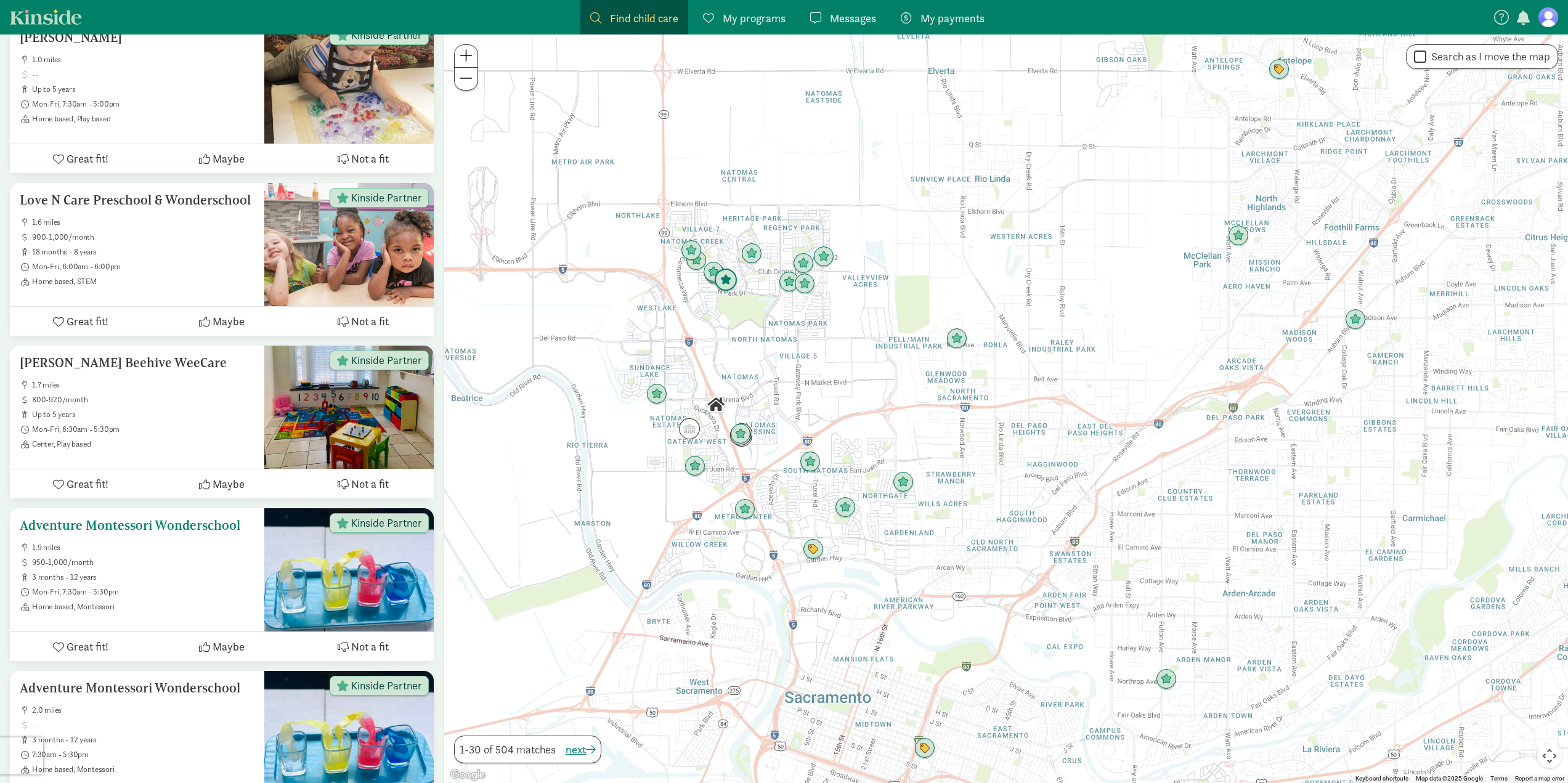
click at [369, 549] on div at bounding box center [349, 569] width 169 height 123
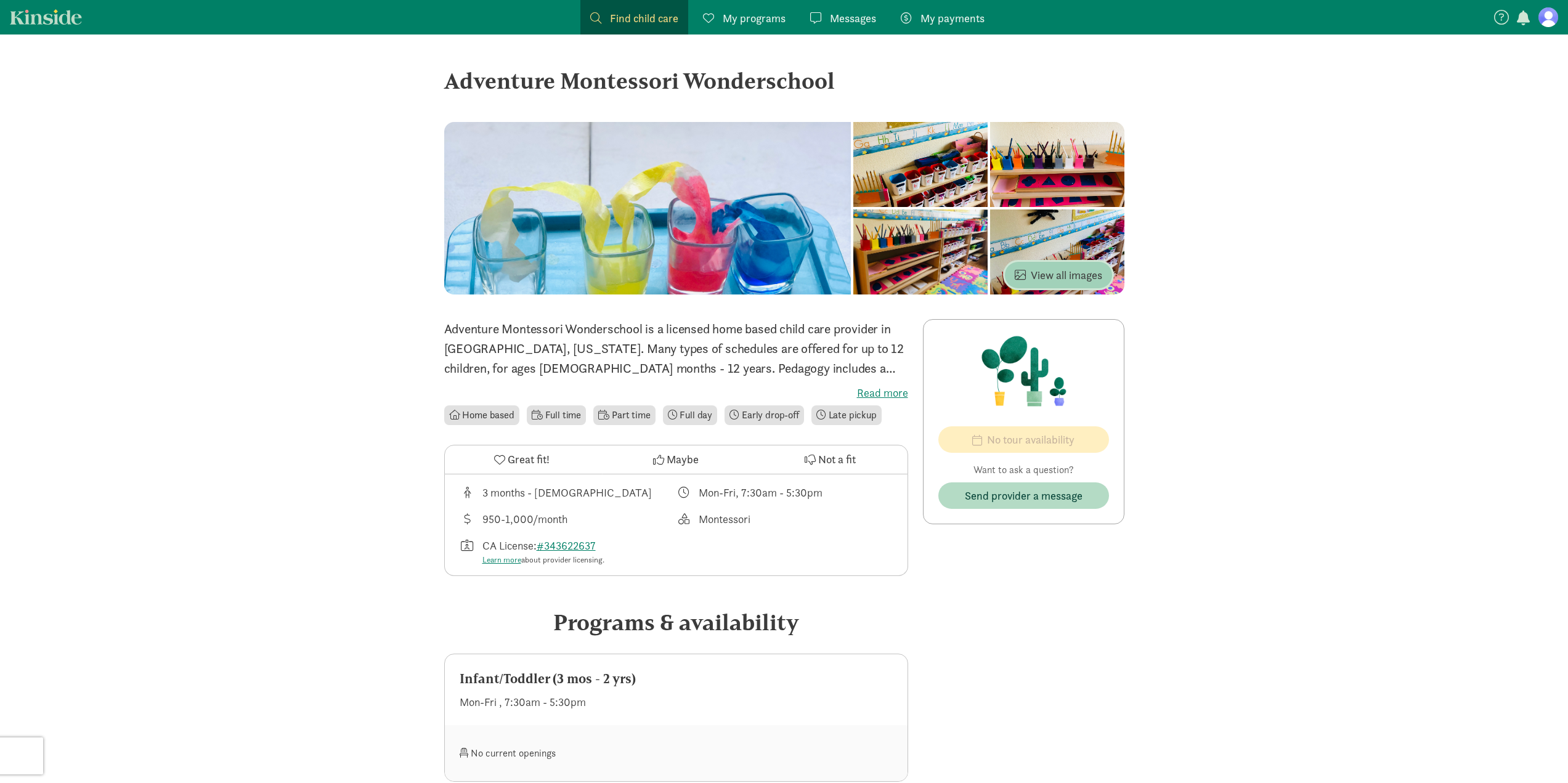
click at [1084, 271] on span "View all images" at bounding box center [1058, 275] width 88 height 17
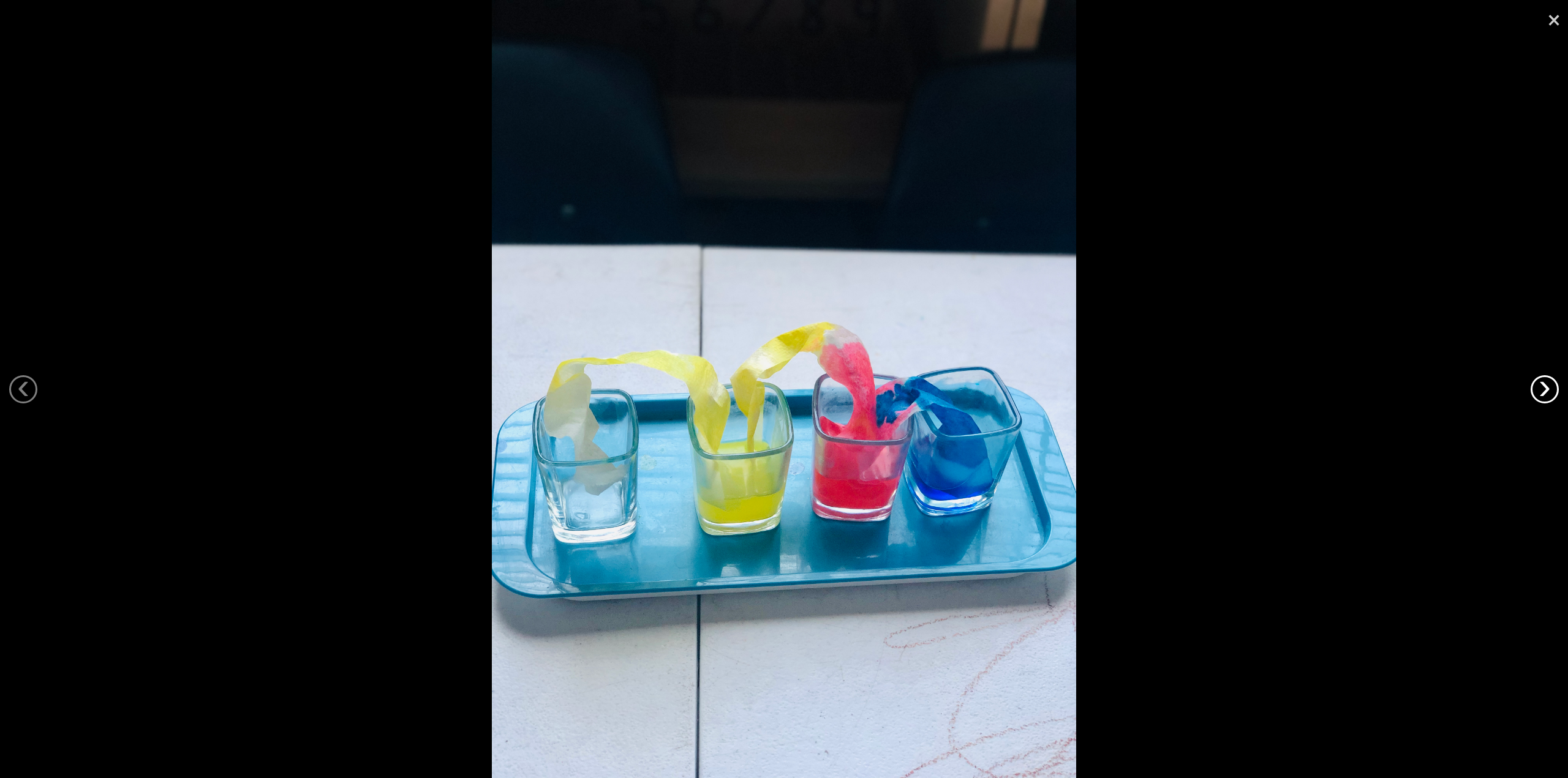
click at [1550, 399] on link "›" at bounding box center [1544, 389] width 28 height 28
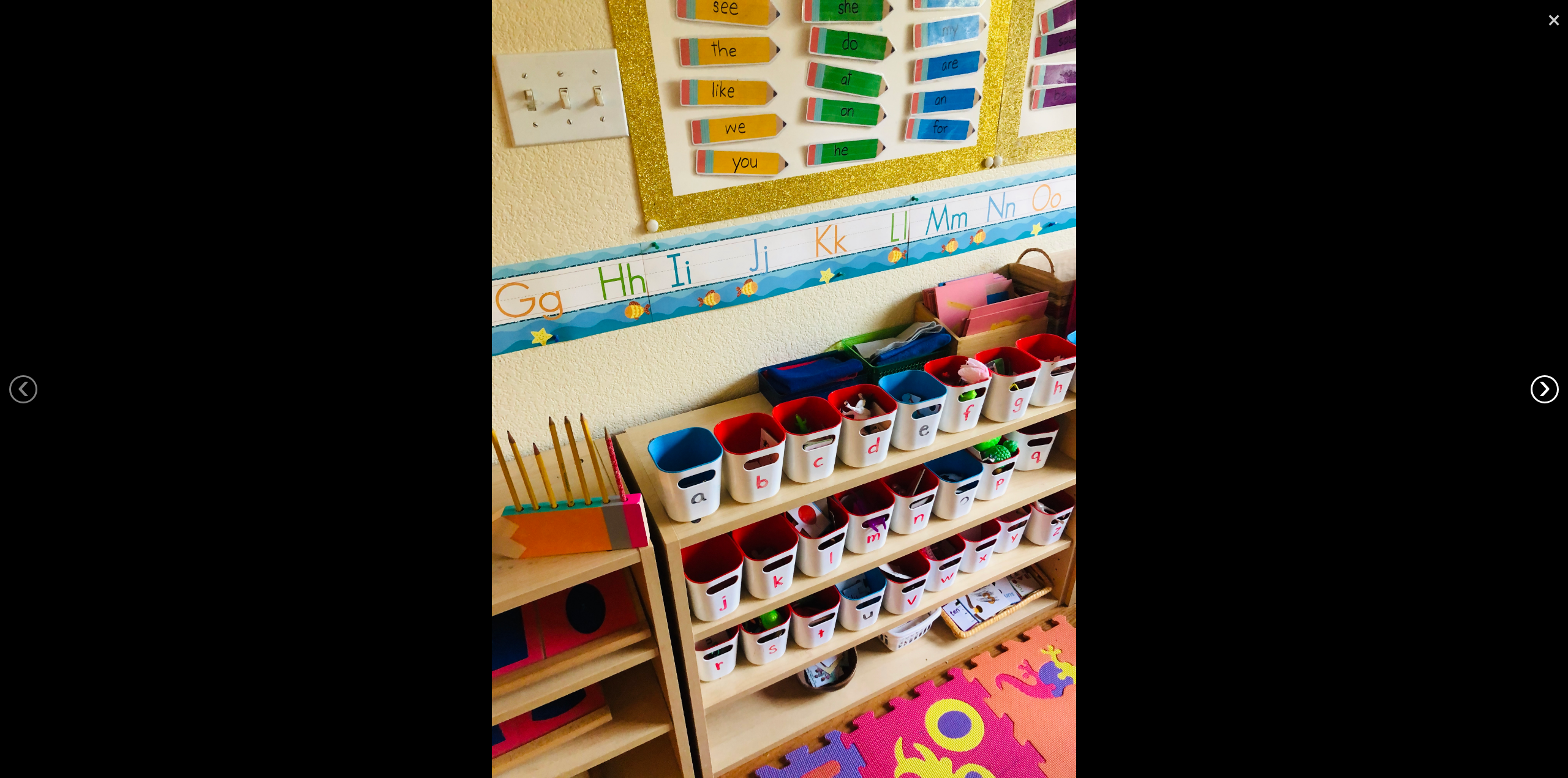
click at [1544, 392] on link "›" at bounding box center [1544, 389] width 28 height 28
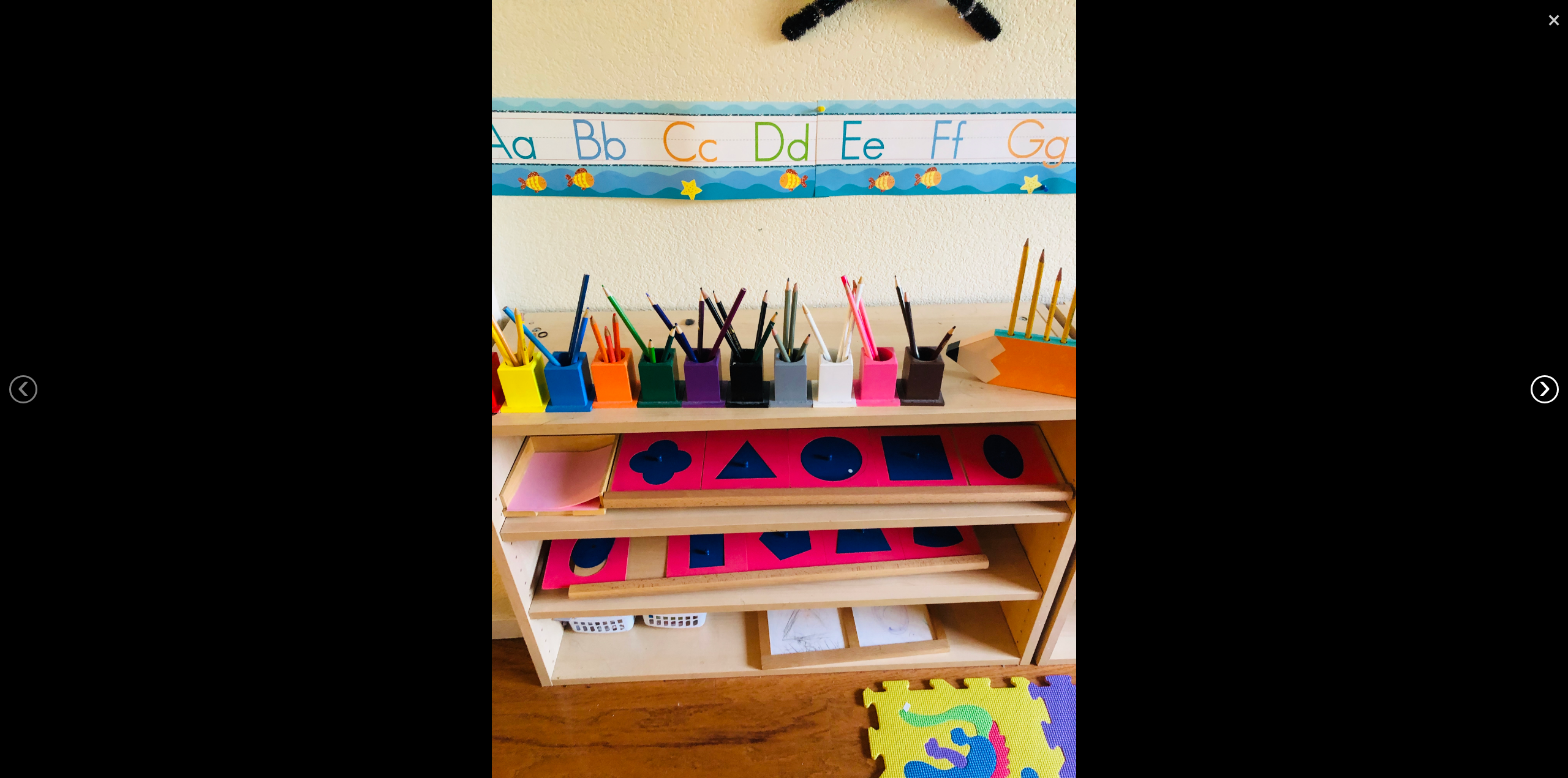
click at [1544, 392] on link "›" at bounding box center [1544, 389] width 28 height 28
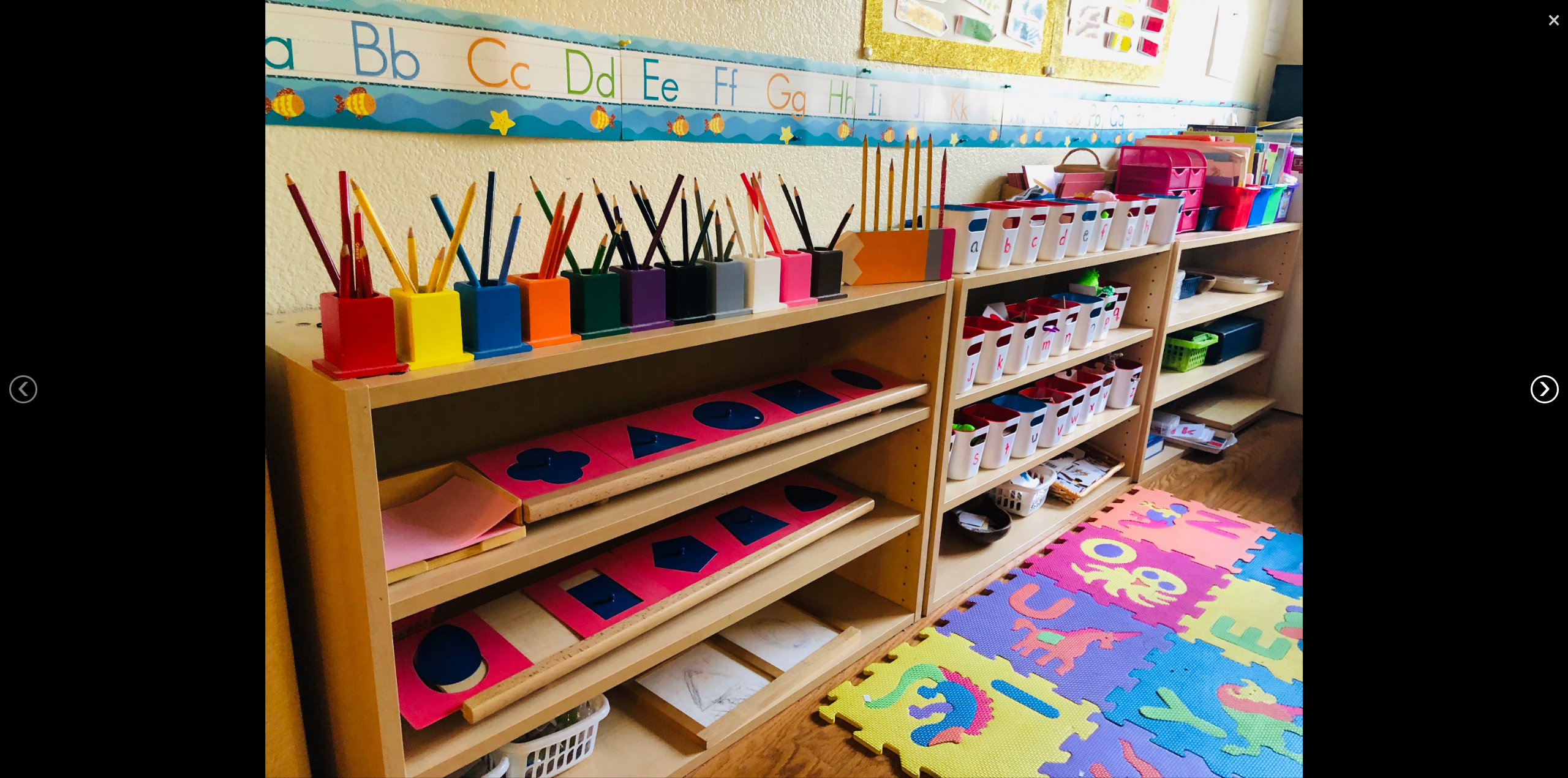
click at [1545, 392] on link "›" at bounding box center [1544, 389] width 28 height 28
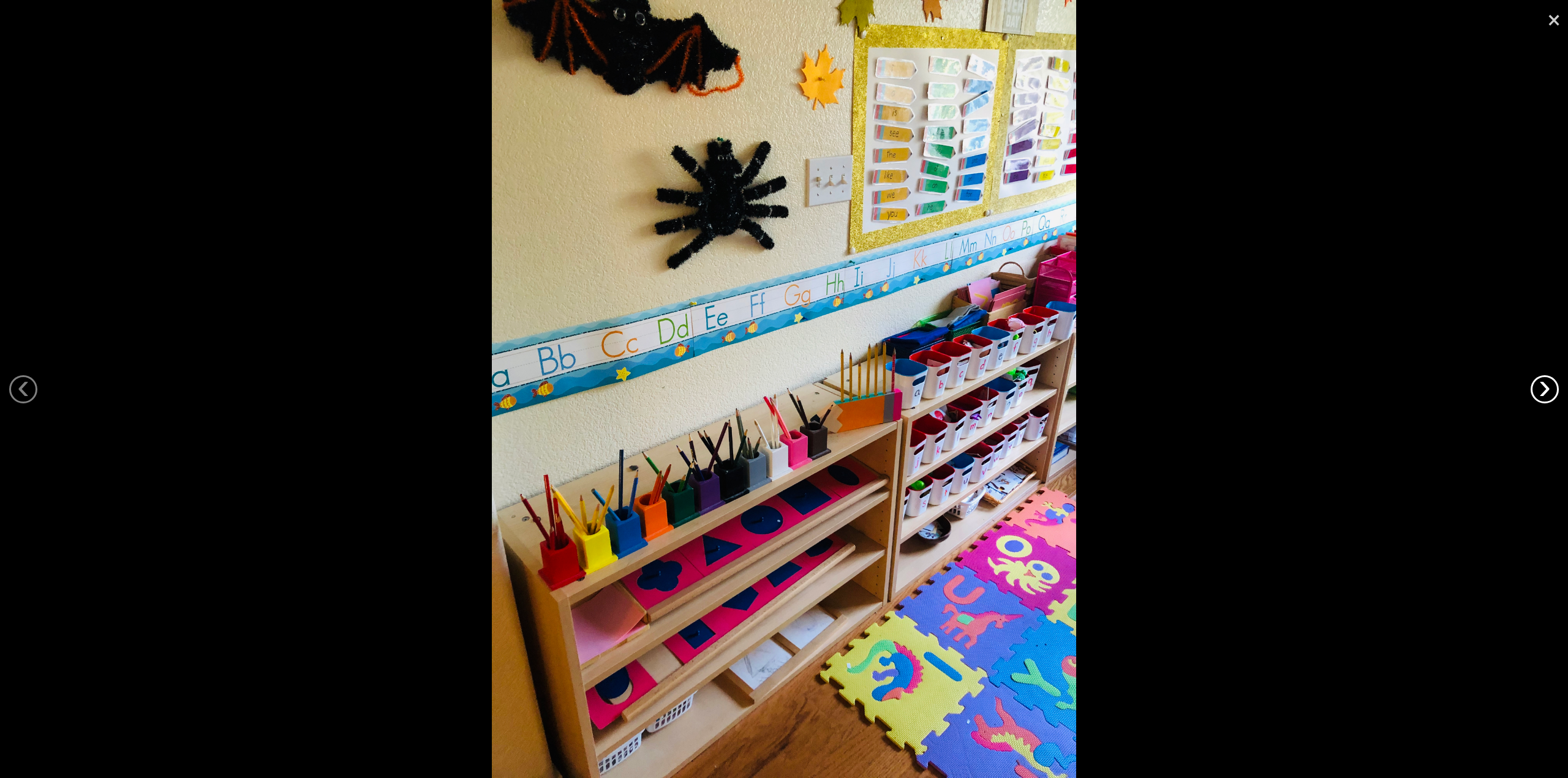
click at [1544, 392] on link "›" at bounding box center [1544, 389] width 28 height 28
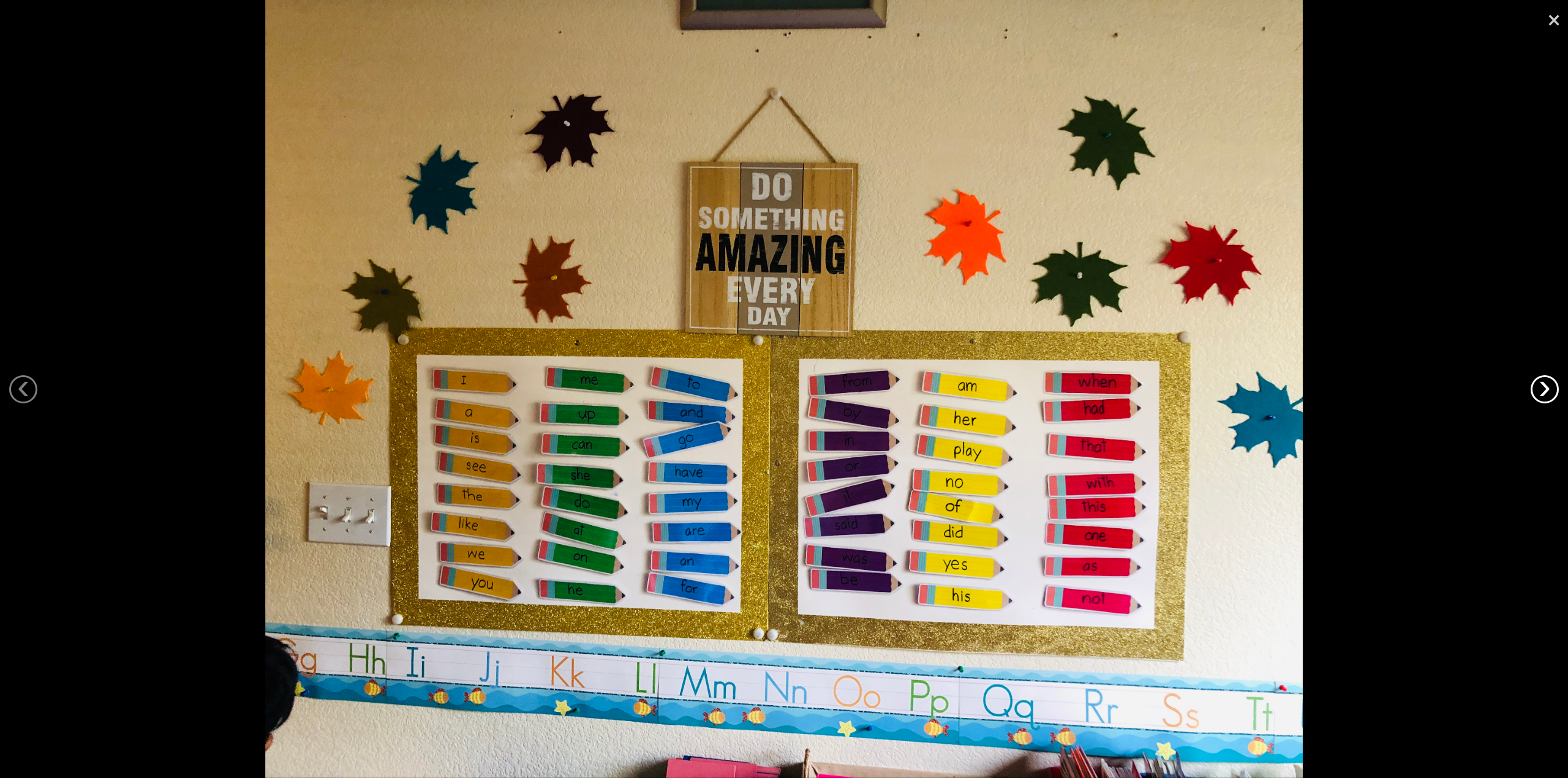
click at [1544, 392] on link "›" at bounding box center [1544, 389] width 28 height 28
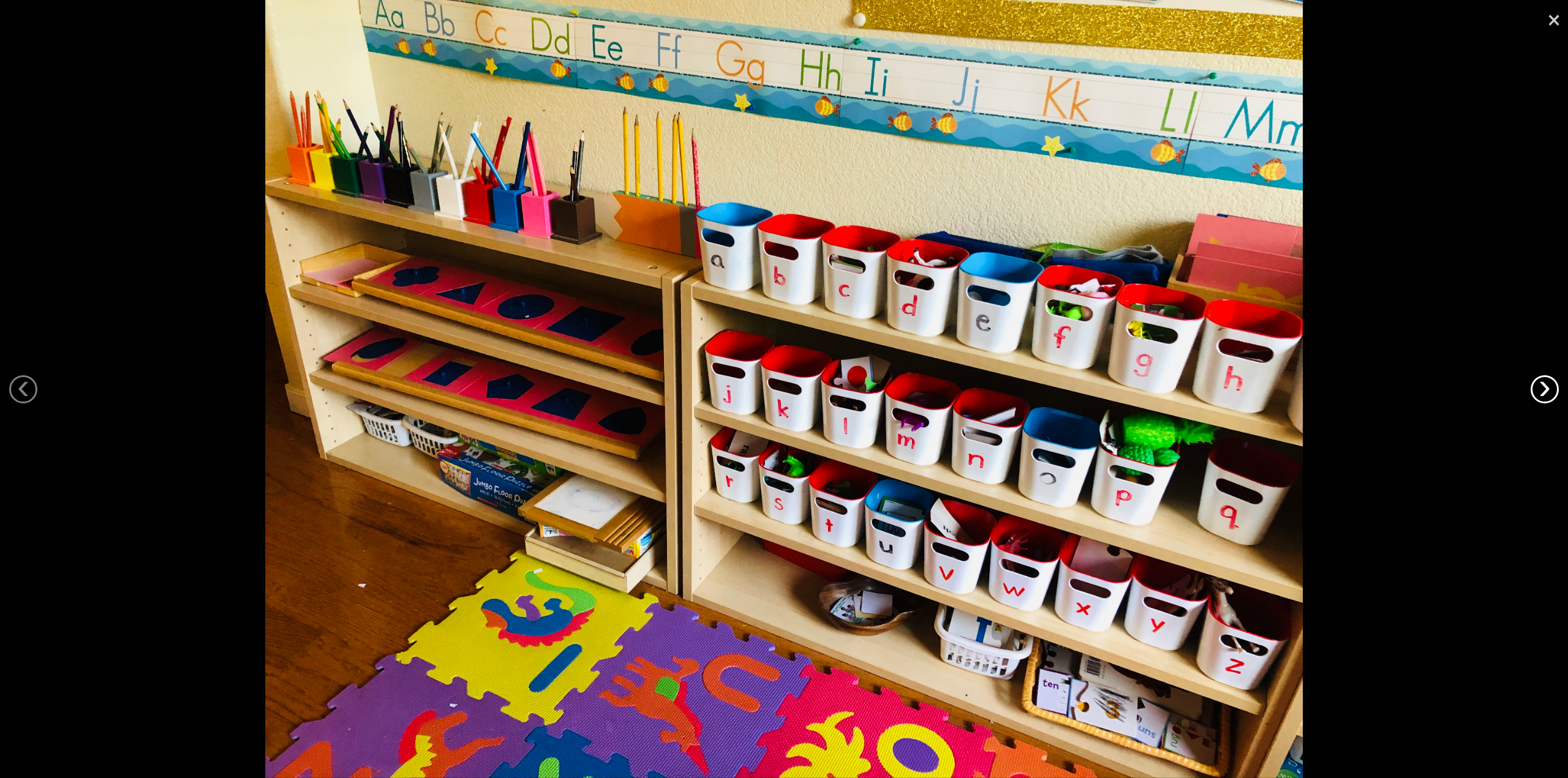
click at [1545, 392] on link "›" at bounding box center [1544, 389] width 28 height 28
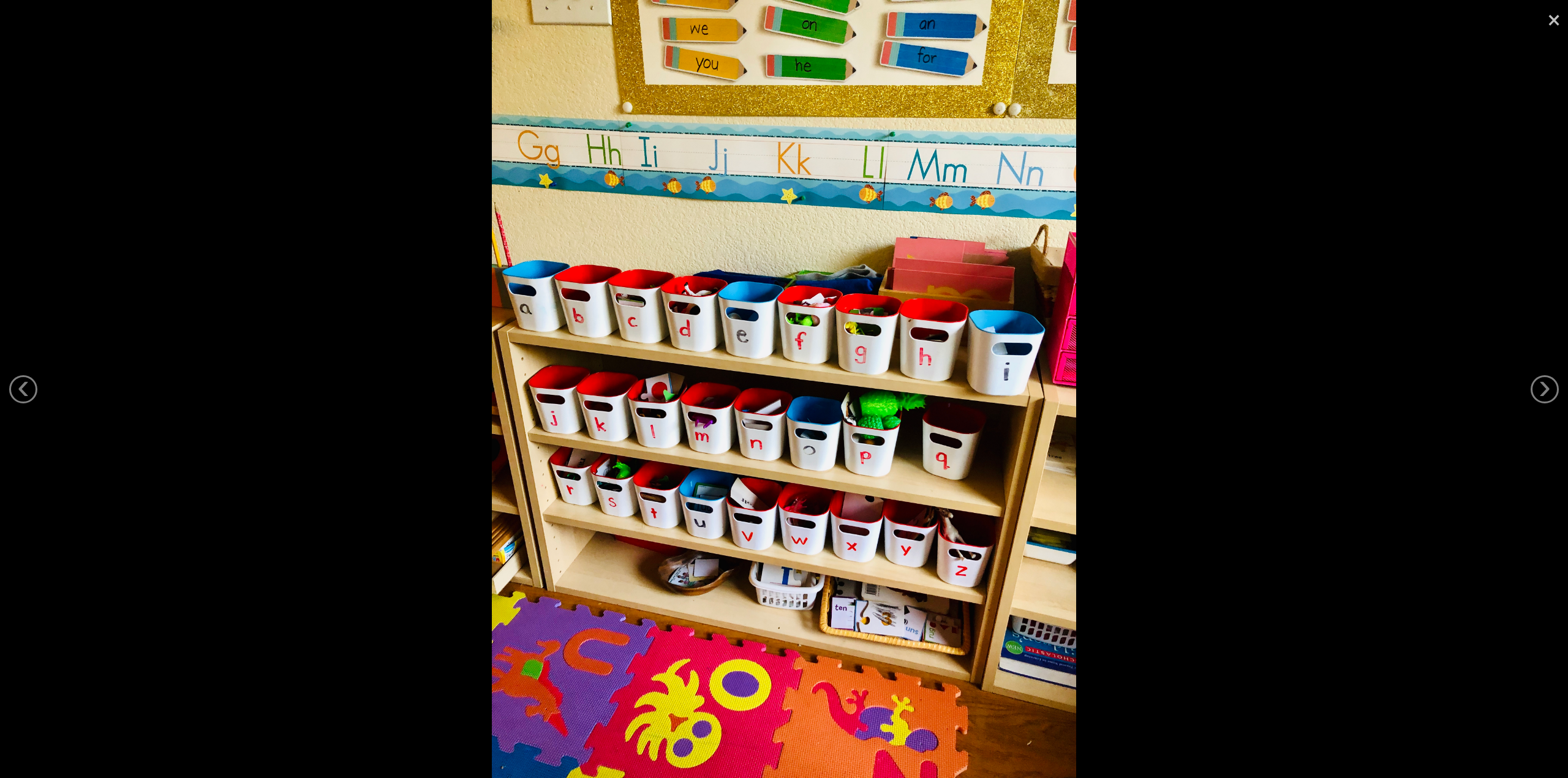
click at [1558, 17] on link "×" at bounding box center [1553, 19] width 28 height 37
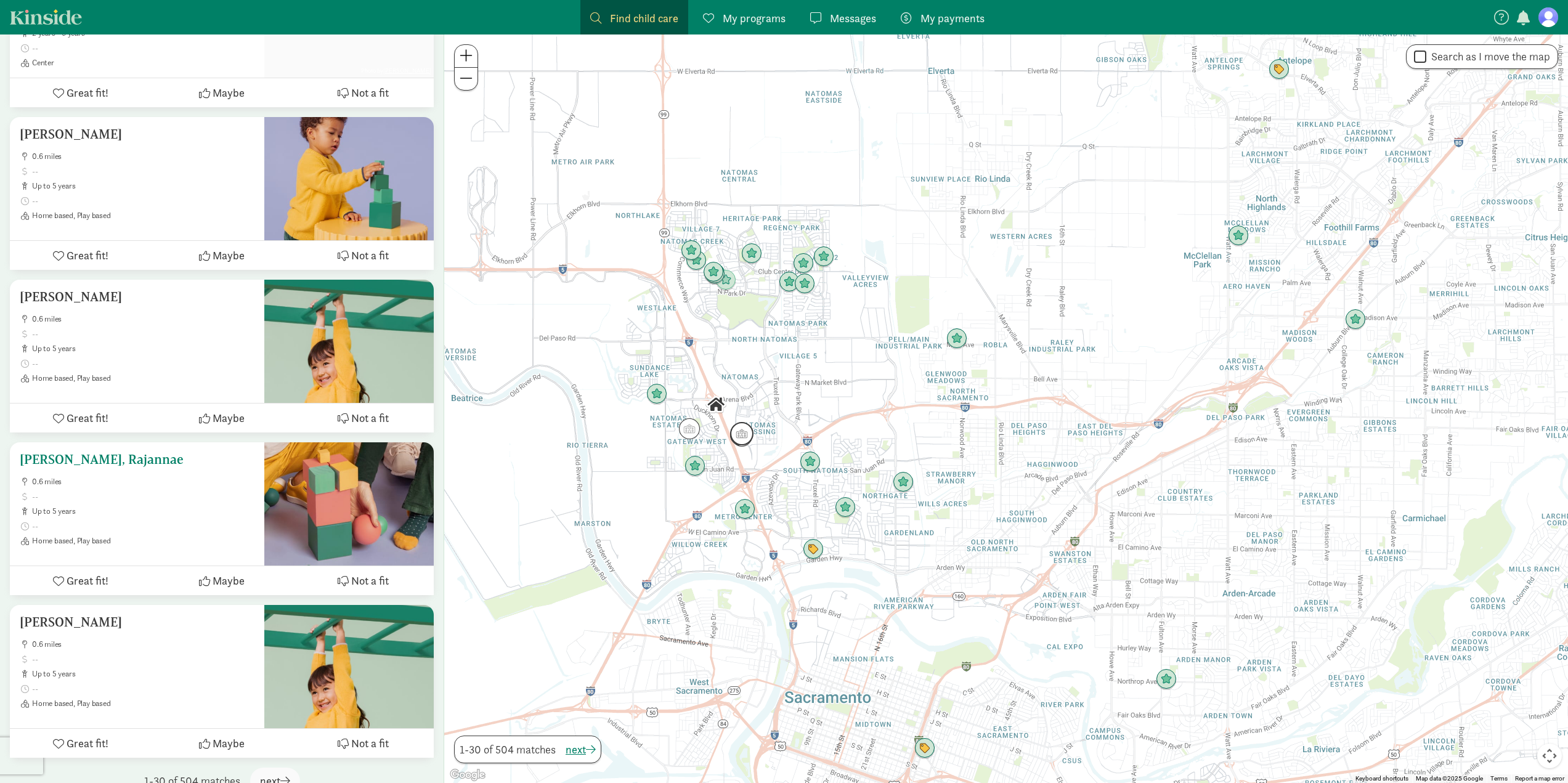
scroll to position [4476, 0]
click at [281, 771] on span "next" at bounding box center [275, 779] width 31 height 17
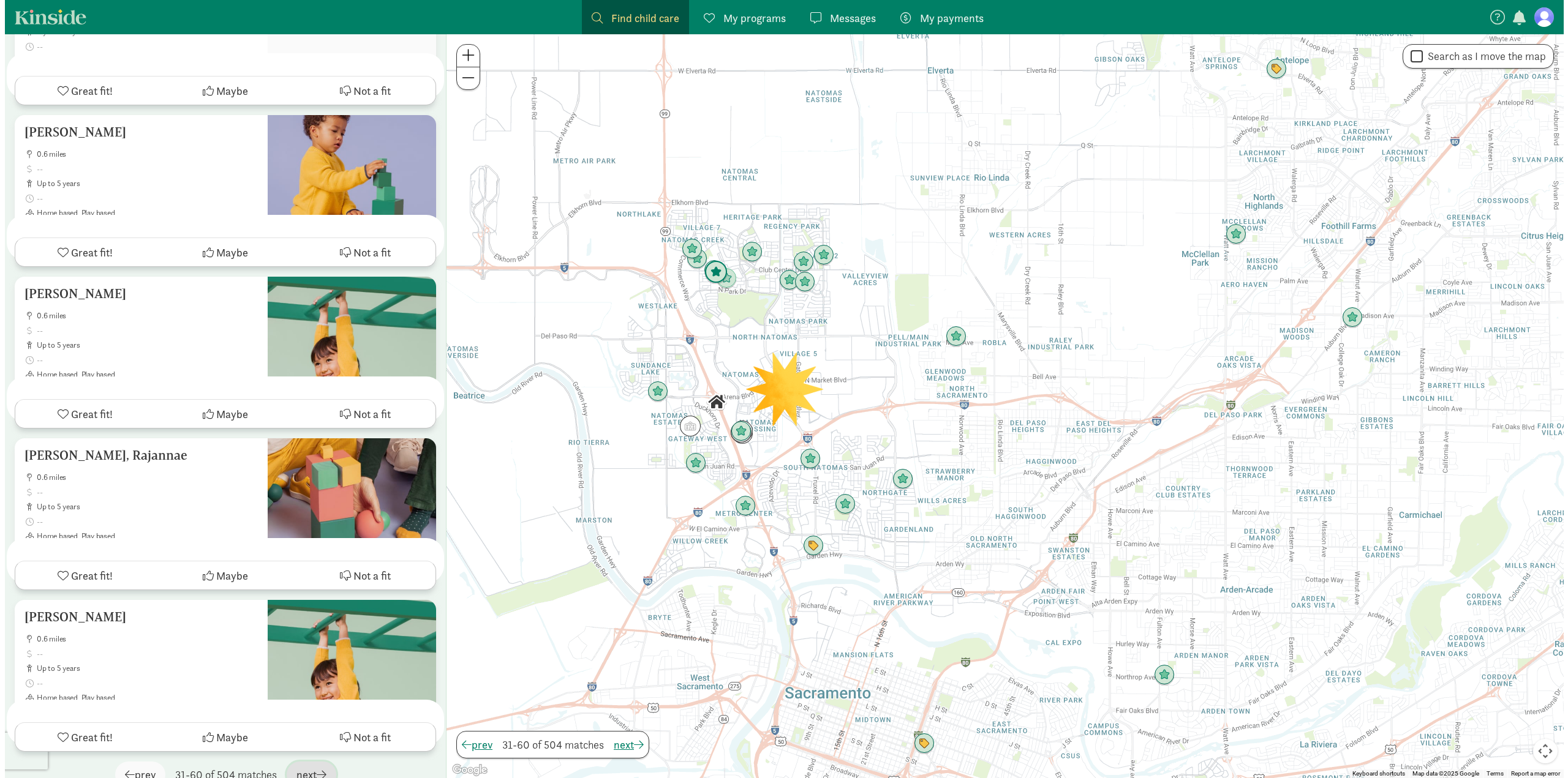
scroll to position [0, 0]
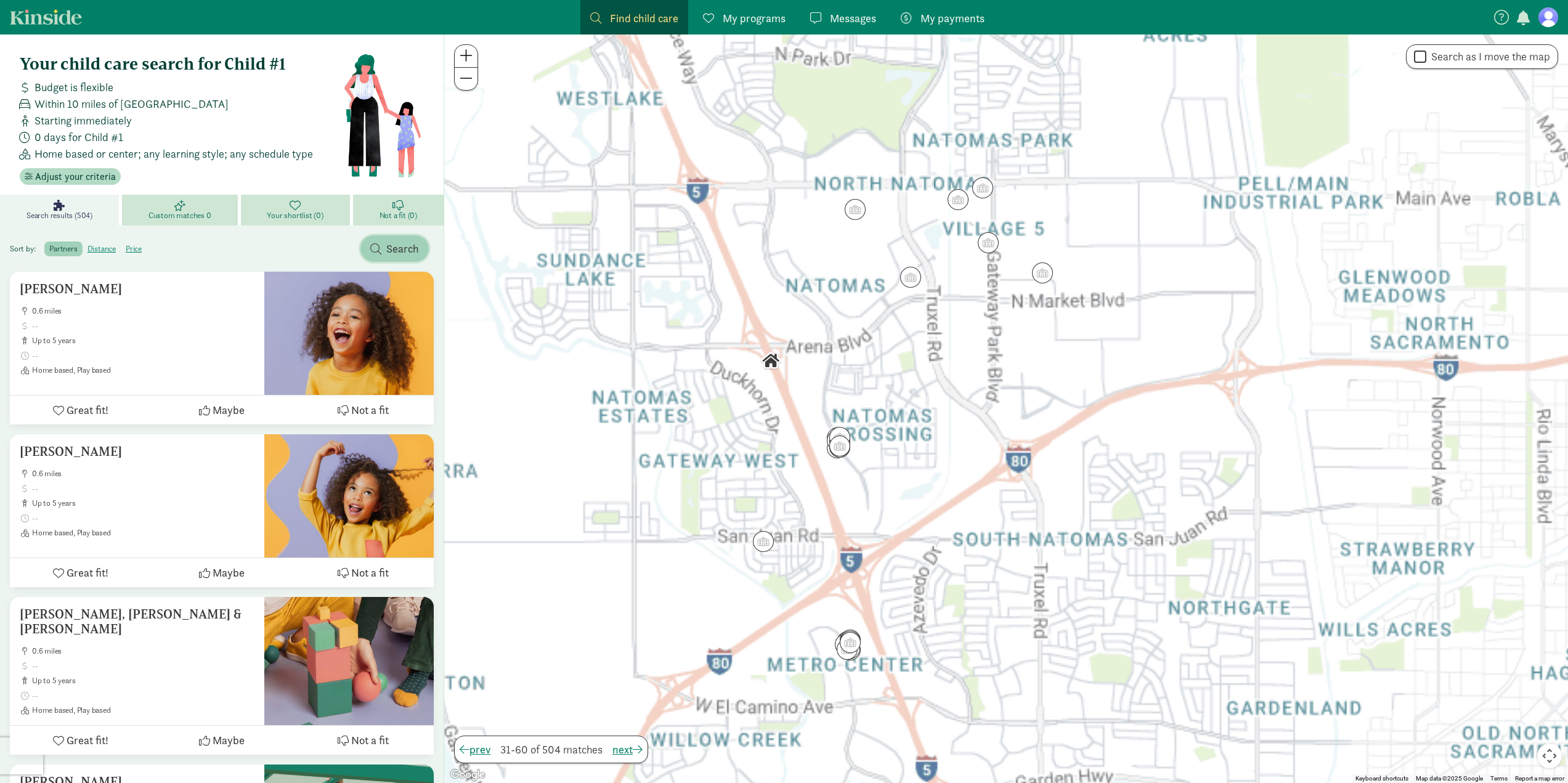
click at [380, 249] on span "button" at bounding box center [375, 248] width 11 height 11
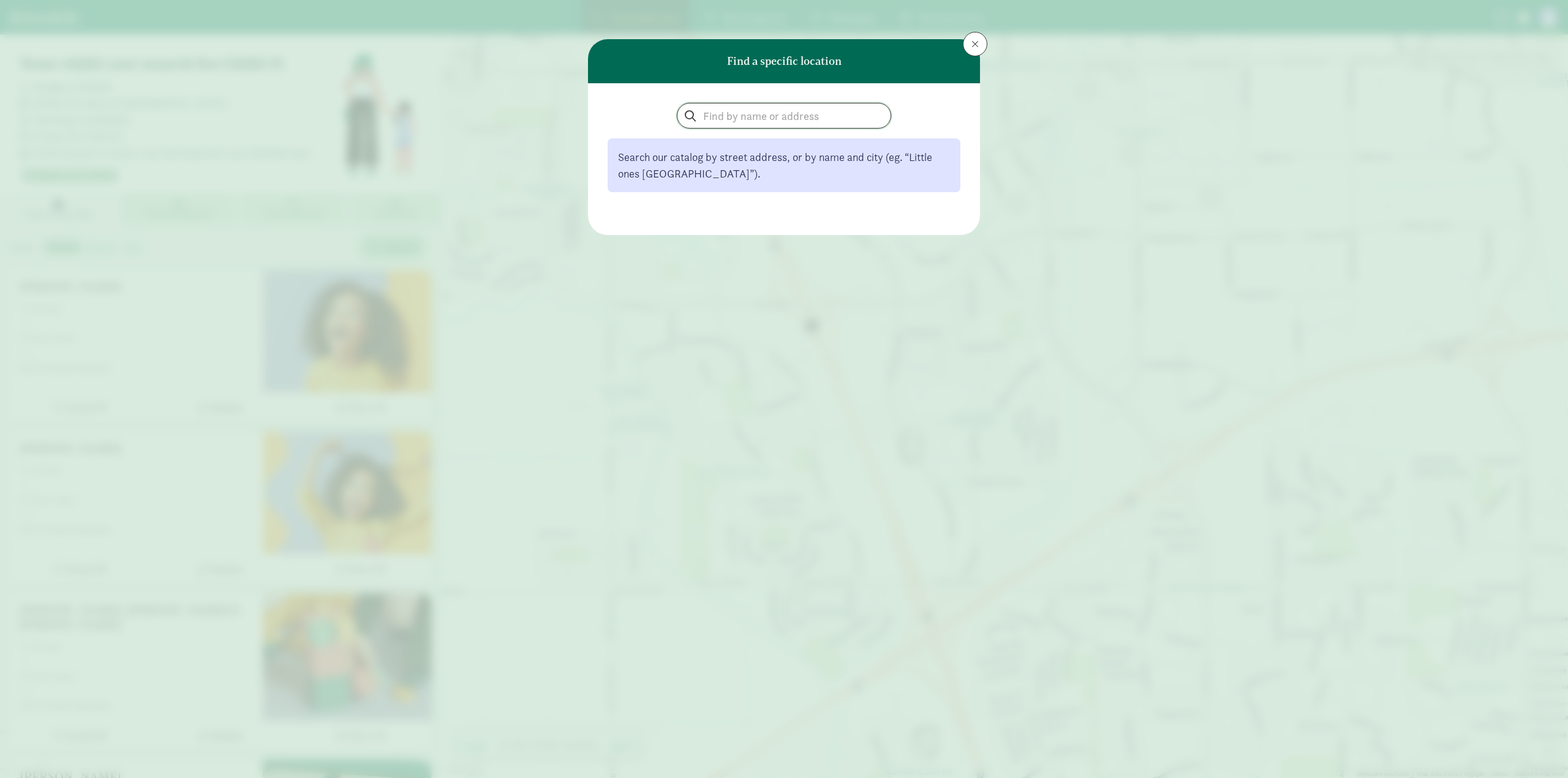
click at [818, 122] on input "search" at bounding box center [784, 115] width 213 height 24
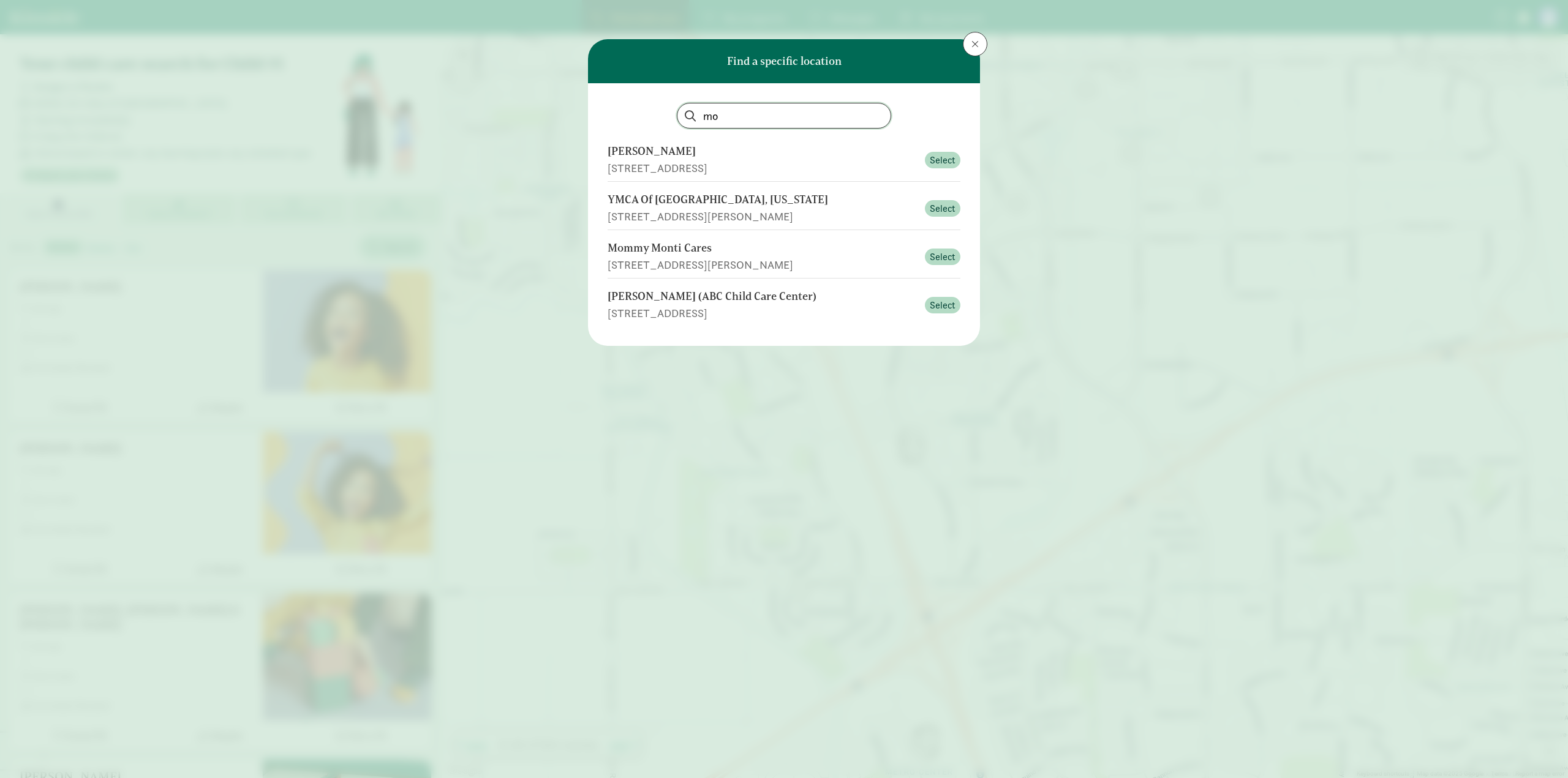
type input "m"
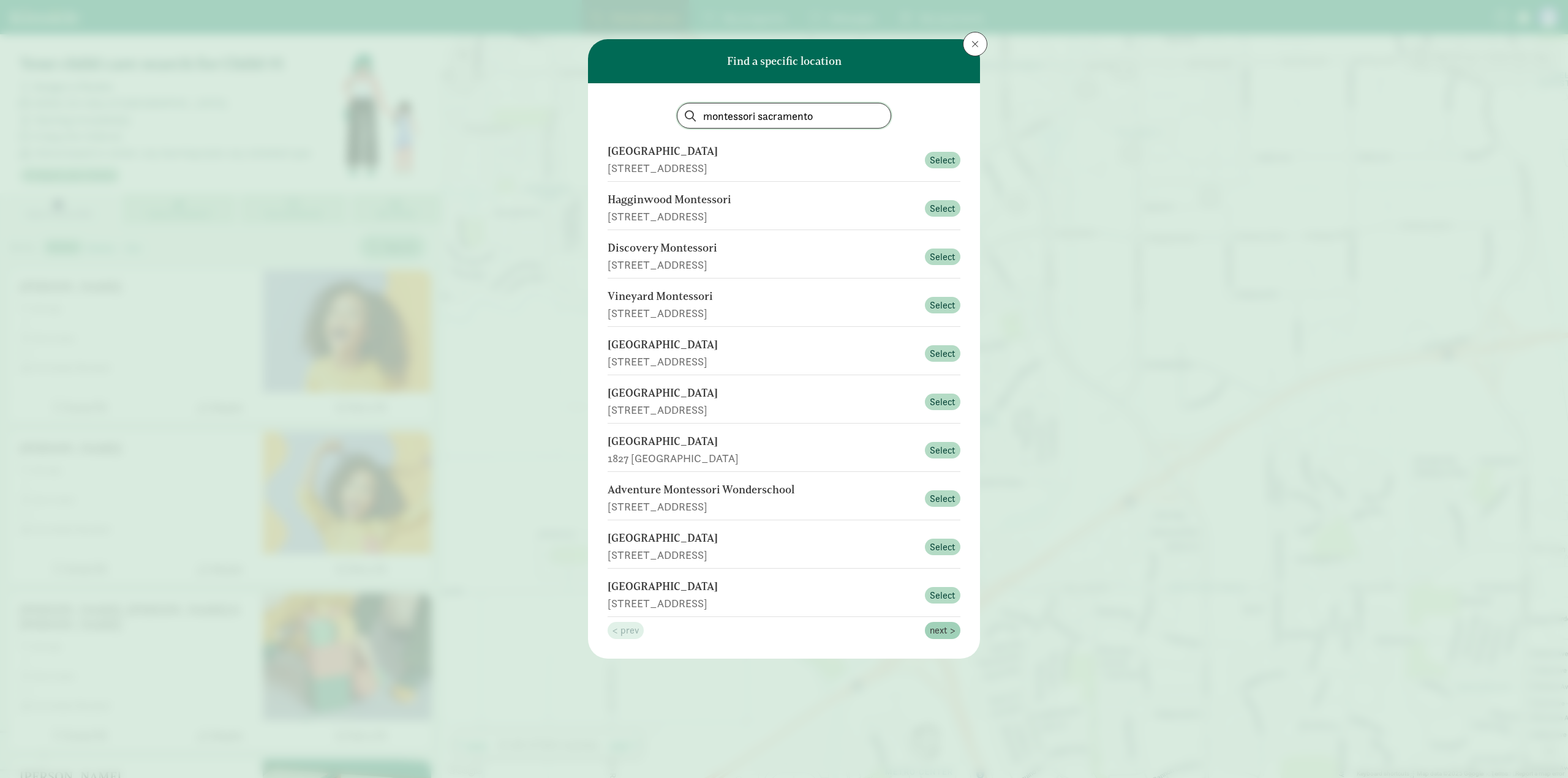
type input "montessori sacramento"
click at [949, 632] on span "next >" at bounding box center [943, 630] width 25 height 15
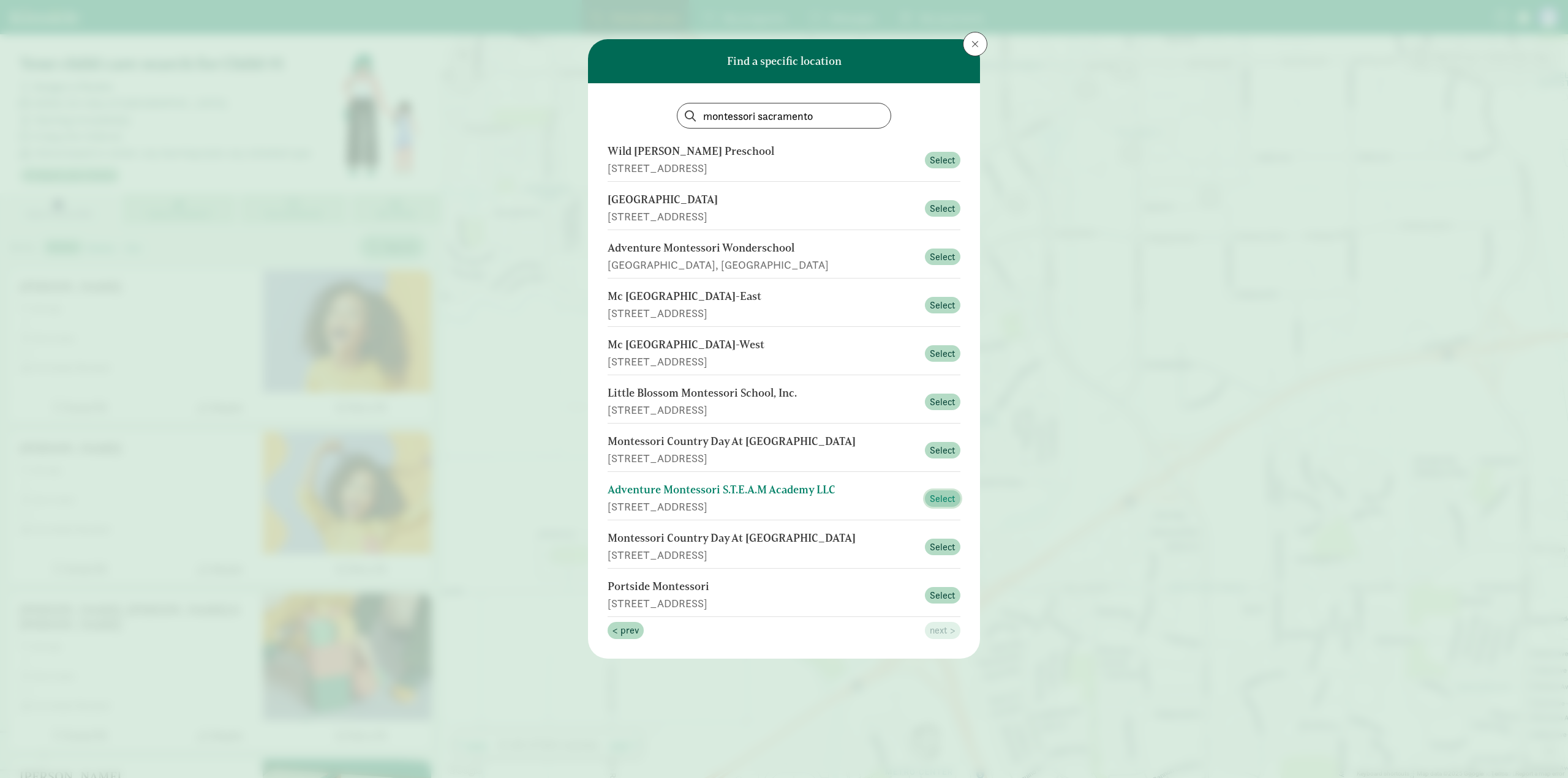
click at [942, 497] on span "Select" at bounding box center [943, 498] width 25 height 15
